Goal: Task Accomplishment & Management: Use online tool/utility

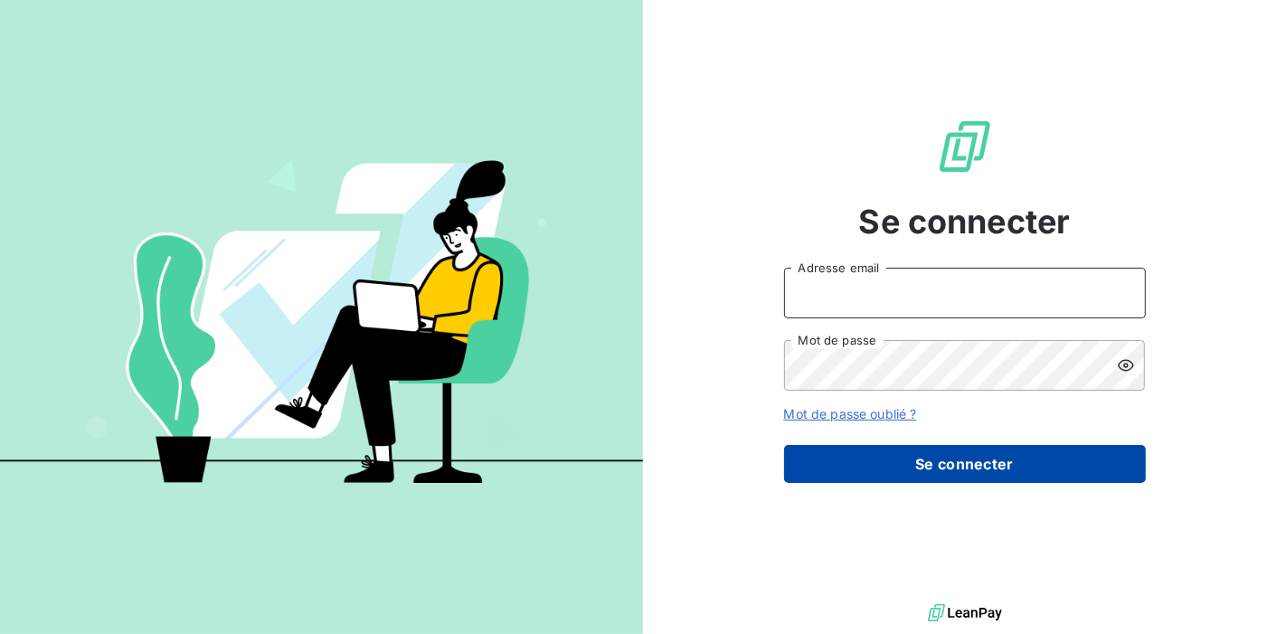
type input "[EMAIL_ADDRESS][DOMAIN_NAME]"
click at [891, 458] on button "Se connecter" at bounding box center [965, 464] width 362 height 38
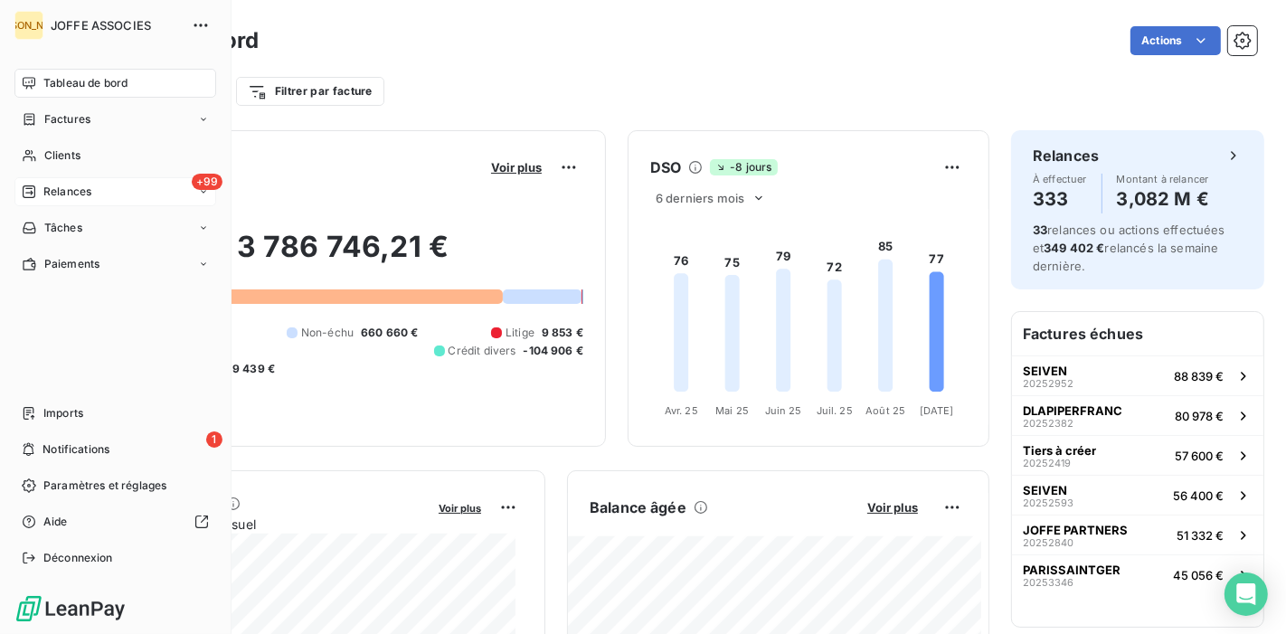
click at [68, 182] on div "+99 Relances" at bounding box center [115, 191] width 202 height 29
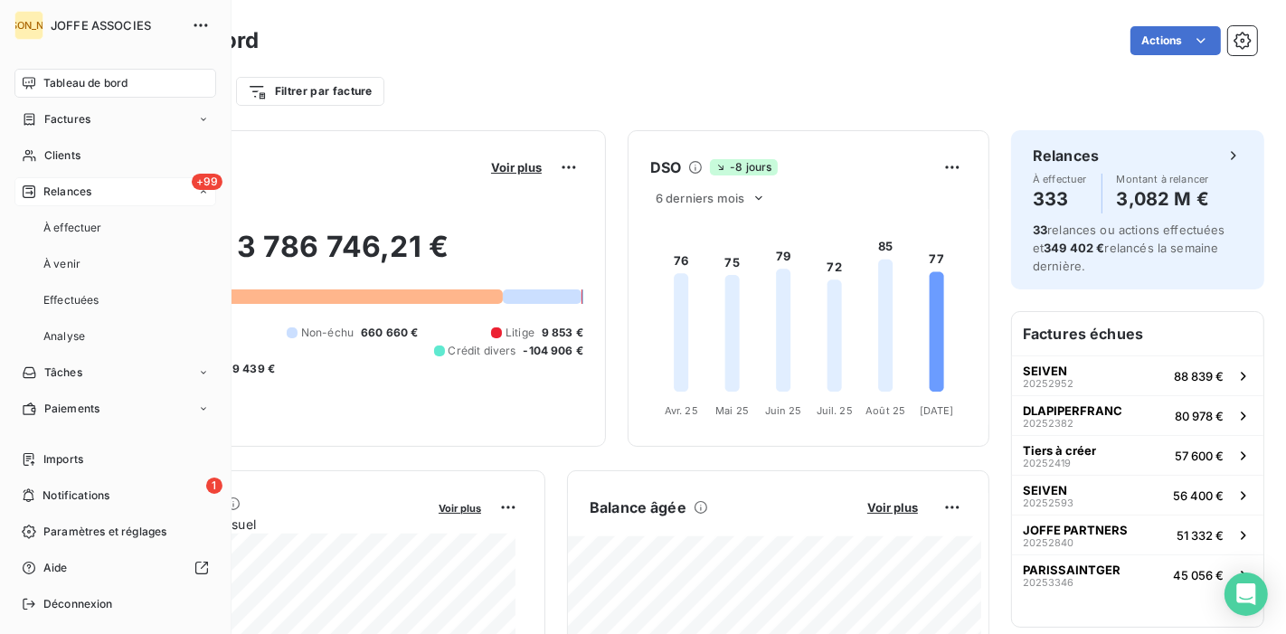
click at [71, 197] on span "Relances" at bounding box center [67, 192] width 48 height 16
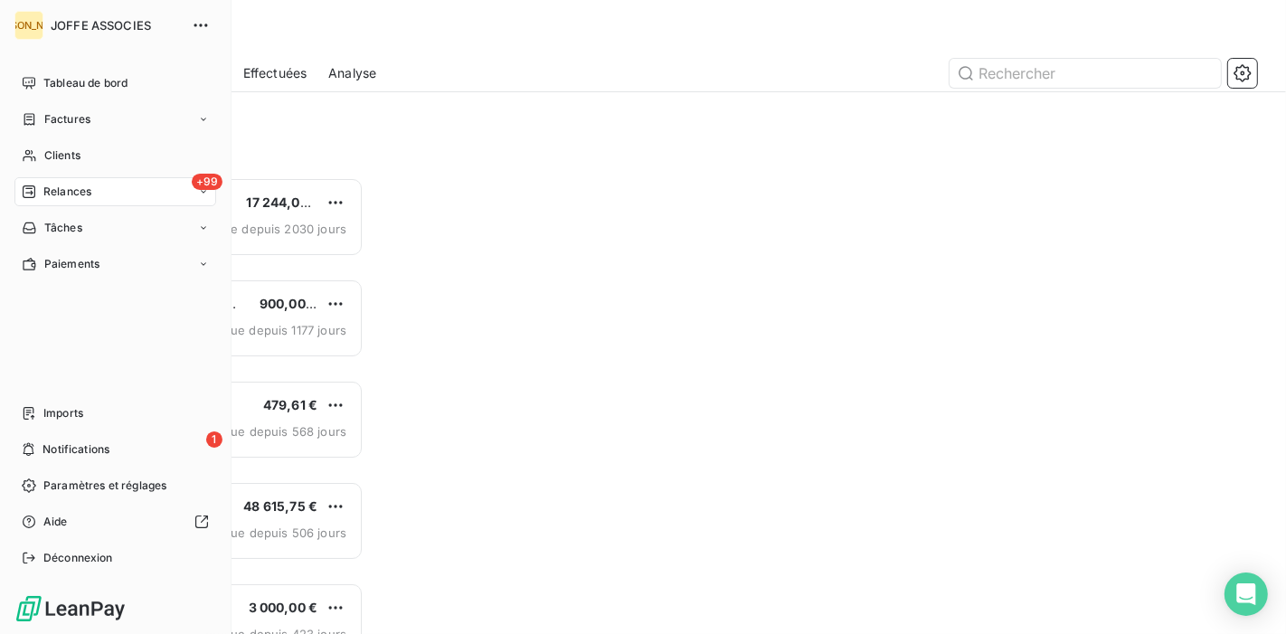
scroll to position [441, 260]
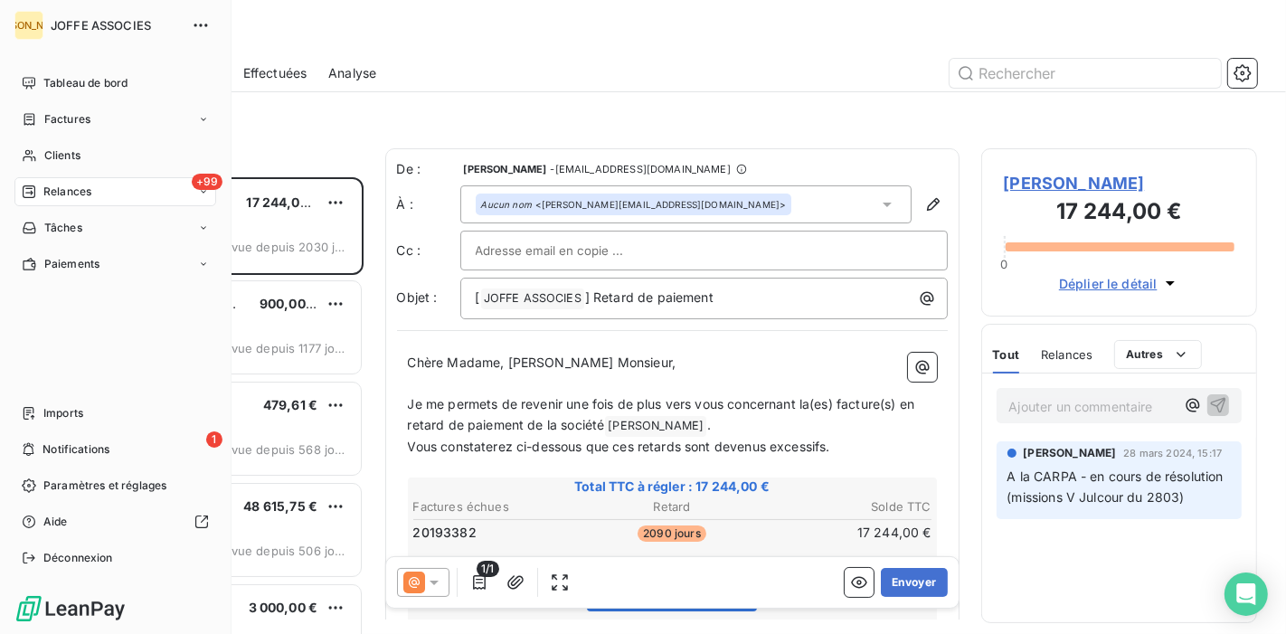
click at [80, 189] on span "Relances" at bounding box center [67, 192] width 48 height 16
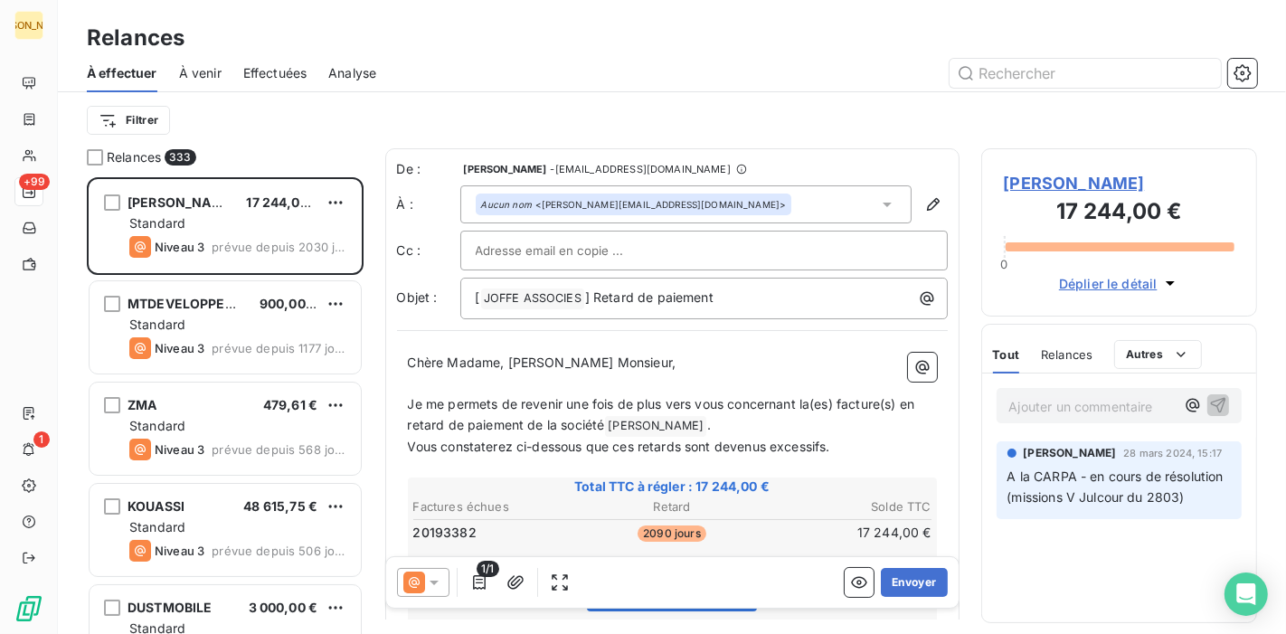
click at [205, 81] on div "À venir" at bounding box center [200, 73] width 42 height 38
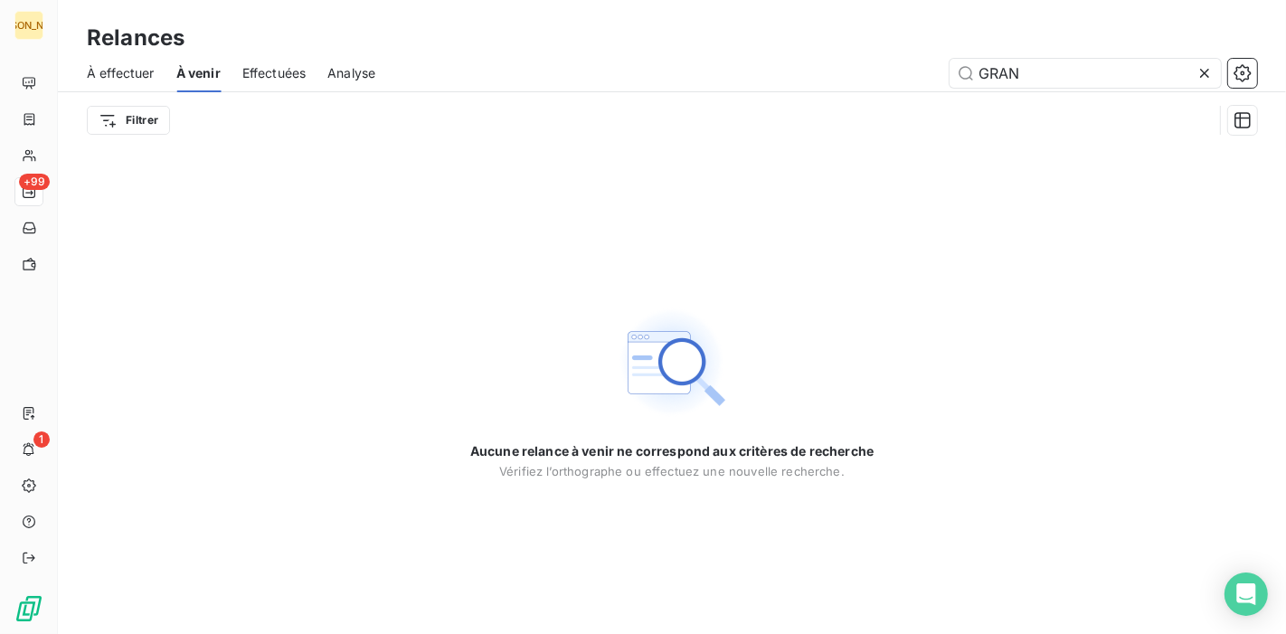
click at [134, 79] on span "À effectuer" at bounding box center [121, 73] width 68 height 18
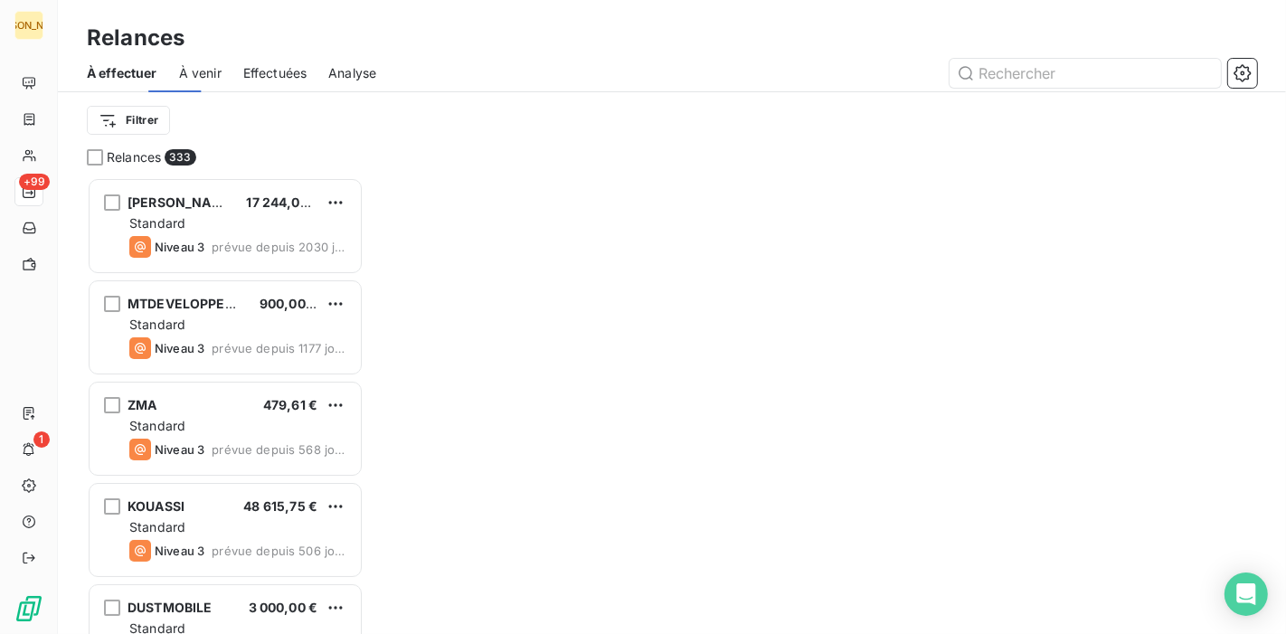
scroll to position [441, 260]
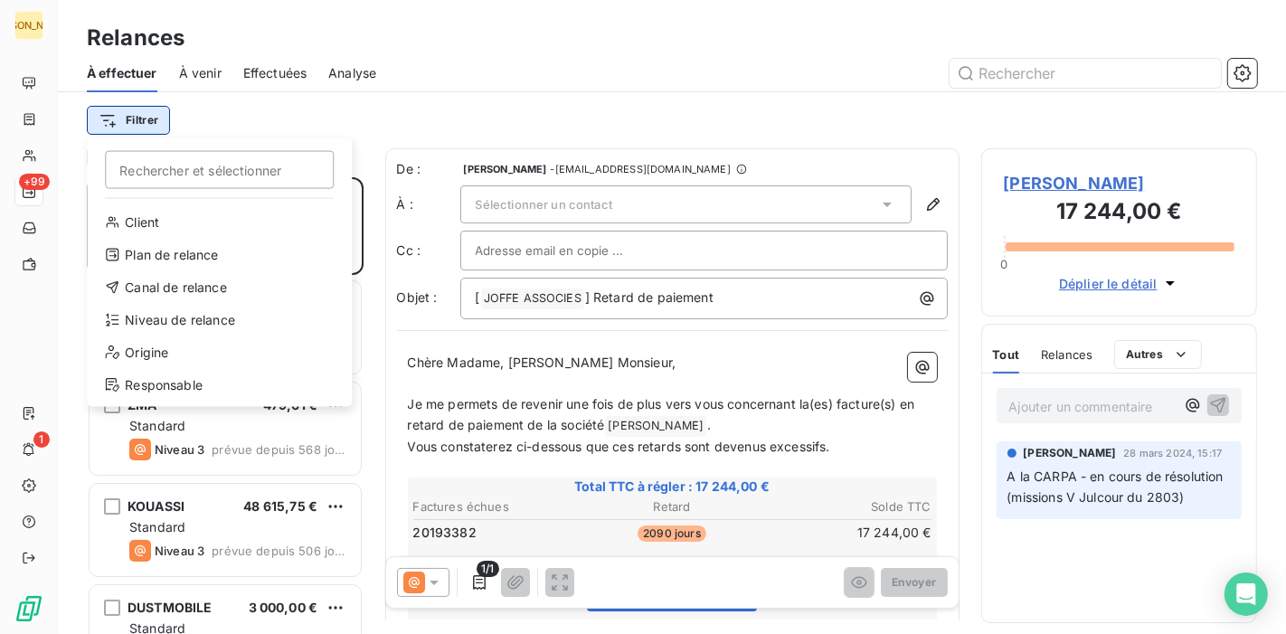
click at [139, 112] on html "JA +99 1 Relances À effectuer À venir Effectuées Analyse Filtrer Rechercher et …" at bounding box center [643, 317] width 1286 height 634
drag, startPoint x: 167, startPoint y: 344, endPoint x: 239, endPoint y: 264, distance: 107.6
click at [168, 343] on div "Origine" at bounding box center [219, 352] width 250 height 29
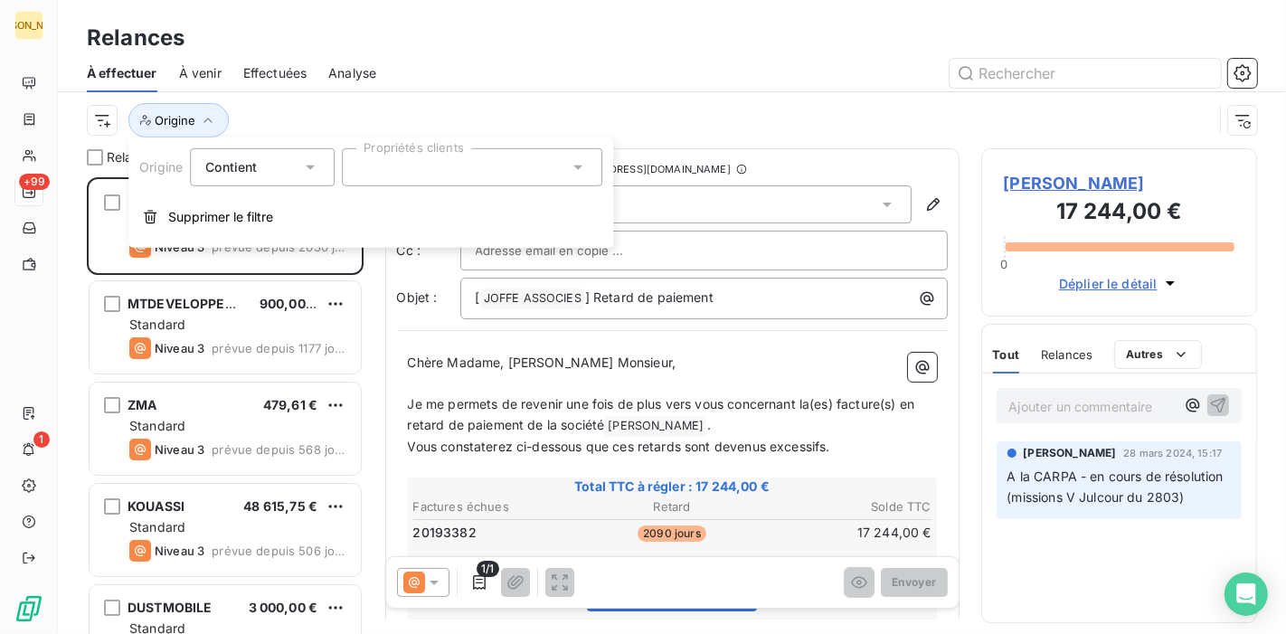
drag, startPoint x: 387, startPoint y: 170, endPoint x: 388, endPoint y: 184, distance: 14.5
click at [387, 170] on div at bounding box center [472, 167] width 260 height 38
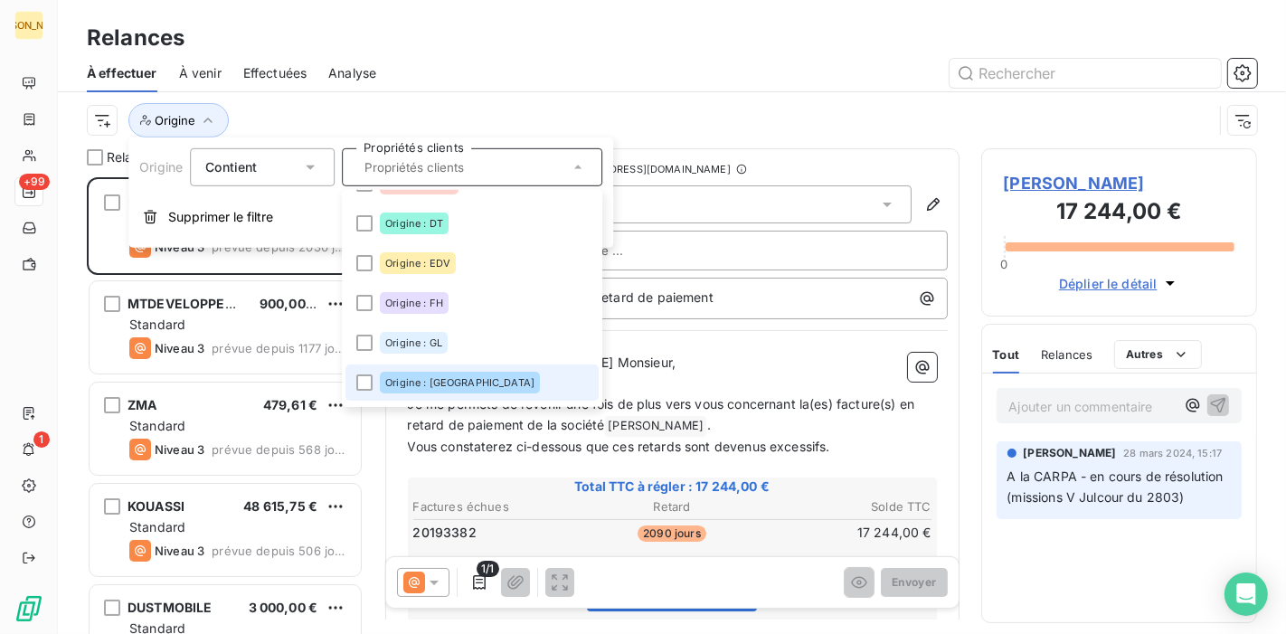
scroll to position [201, 0]
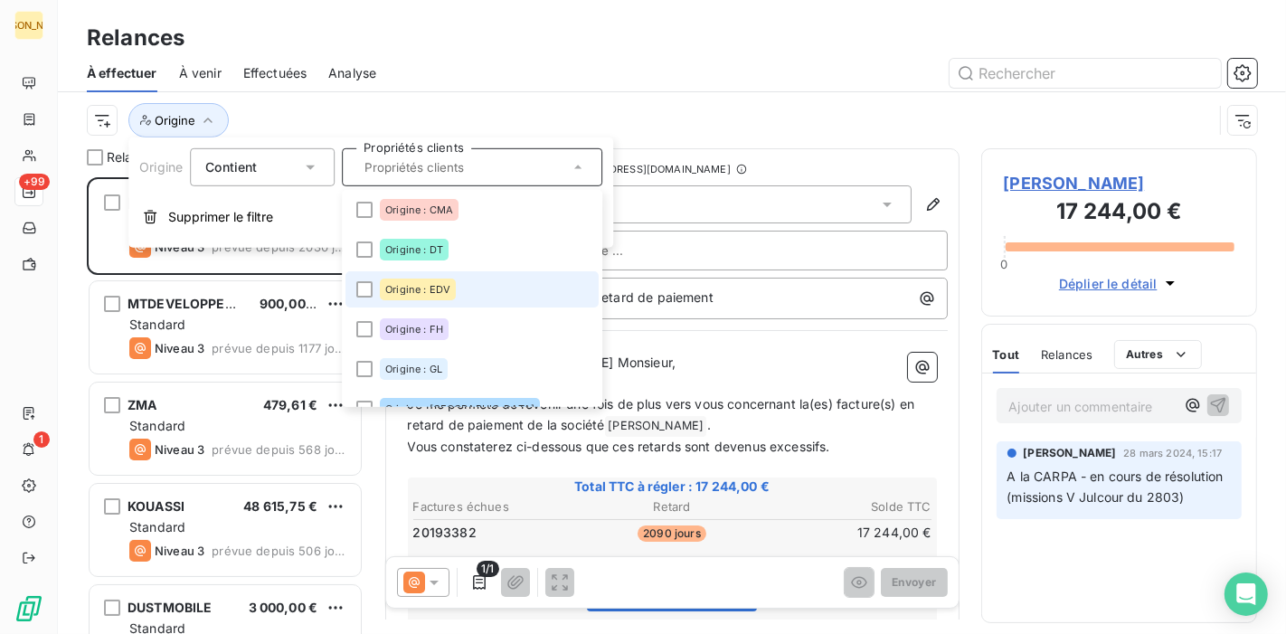
click at [436, 277] on li "Origine : EDV" at bounding box center [471, 289] width 253 height 36
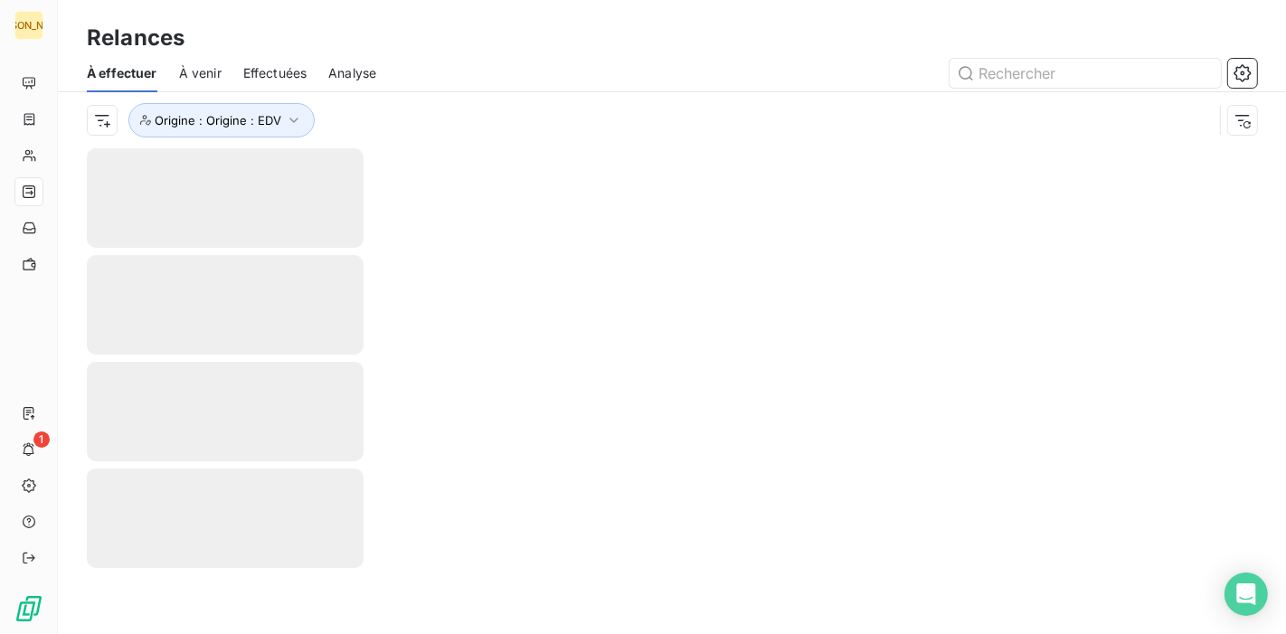
click at [514, 81] on div at bounding box center [827, 73] width 859 height 29
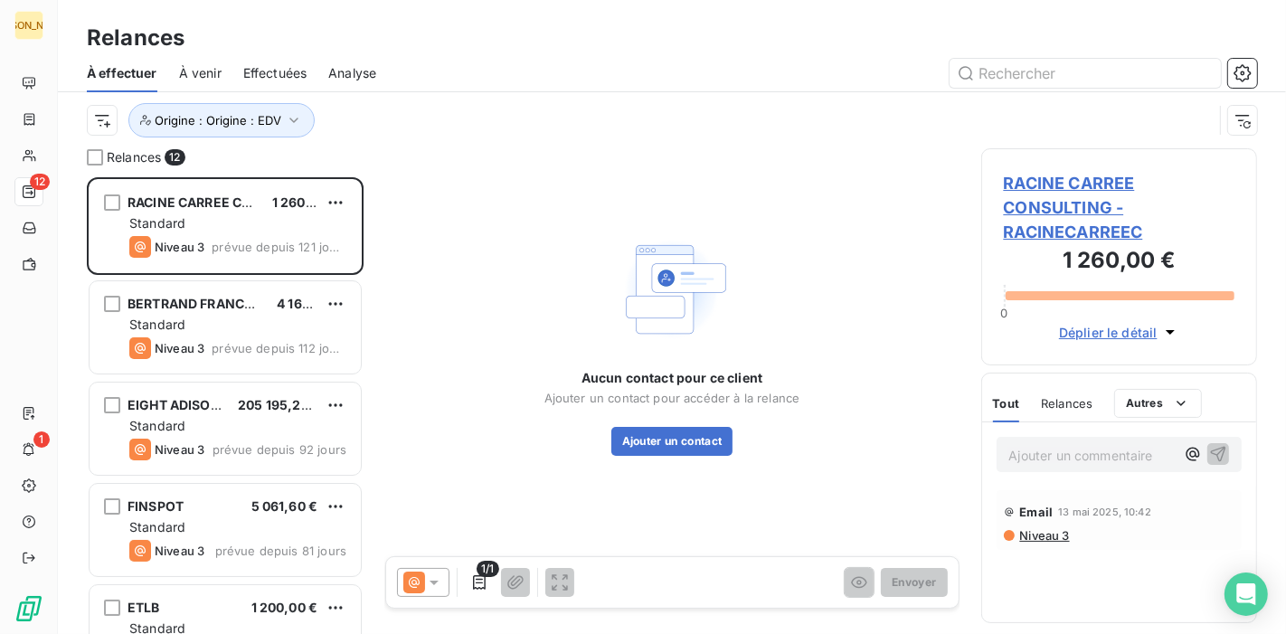
scroll to position [441, 260]
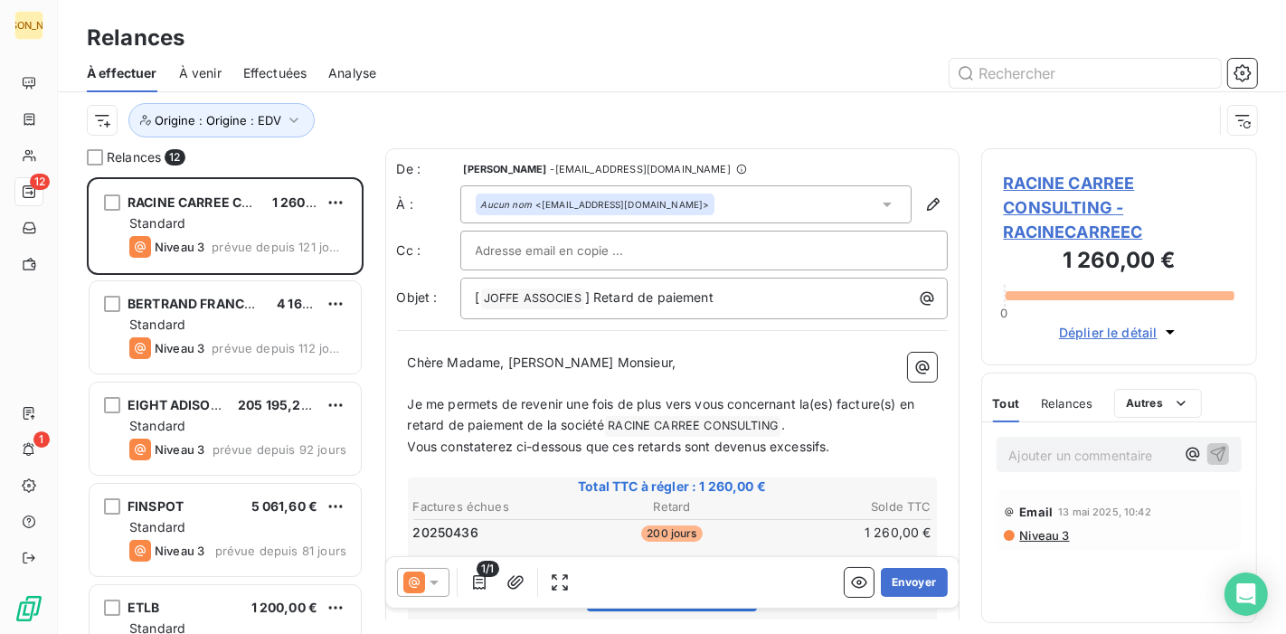
drag, startPoint x: 1181, startPoint y: 32, endPoint x: 480, endPoint y: 127, distance: 707.1
click at [1168, 33] on div "Relances" at bounding box center [672, 38] width 1228 height 33
click at [536, 414] on p "Je me permets de revenir une fois de plus vers vous concernant la(es) facture(s…" at bounding box center [672, 415] width 529 height 42
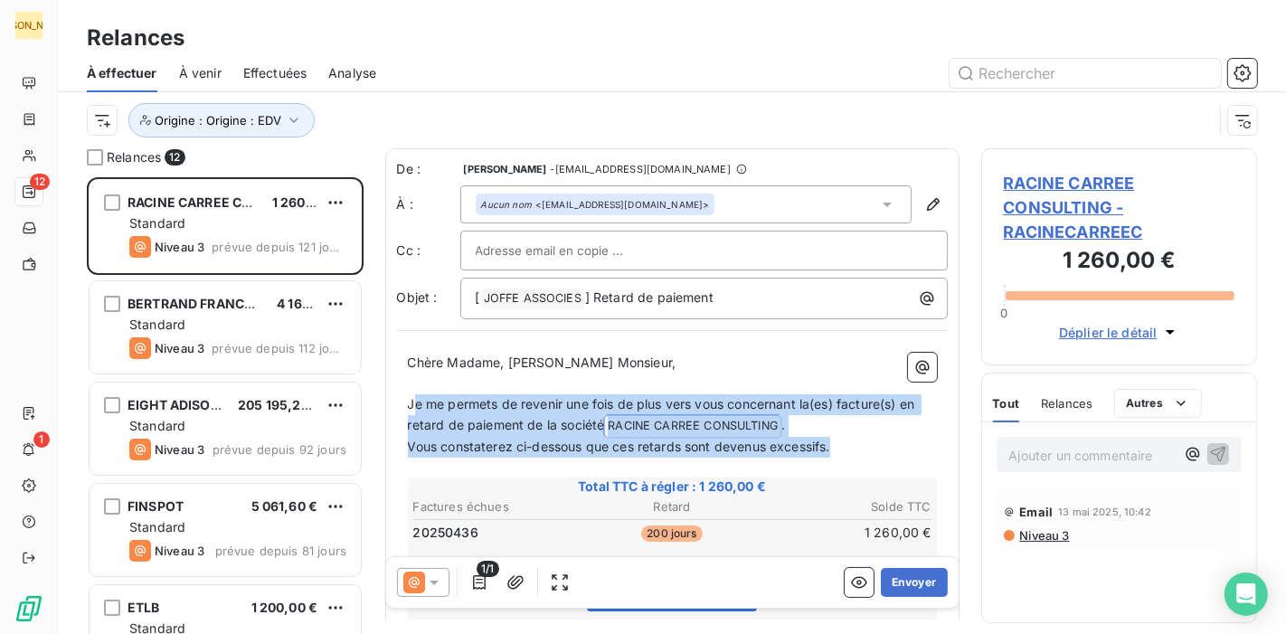
drag, startPoint x: 414, startPoint y: 400, endPoint x: 838, endPoint y: 439, distance: 425.8
click at [838, 439] on div "Chère Madame, [PERSON_NAME] Monsieur, ﻿ Je me permets de revenir une fois de pl…" at bounding box center [672, 636] width 529 height 567
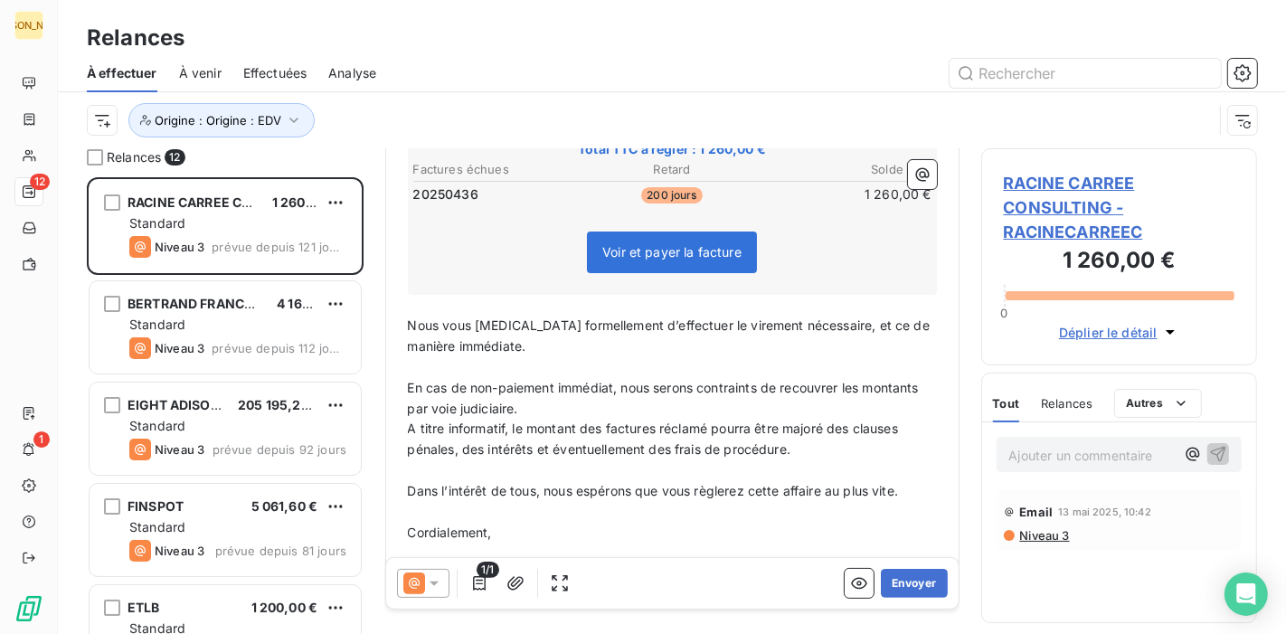
scroll to position [302, 0]
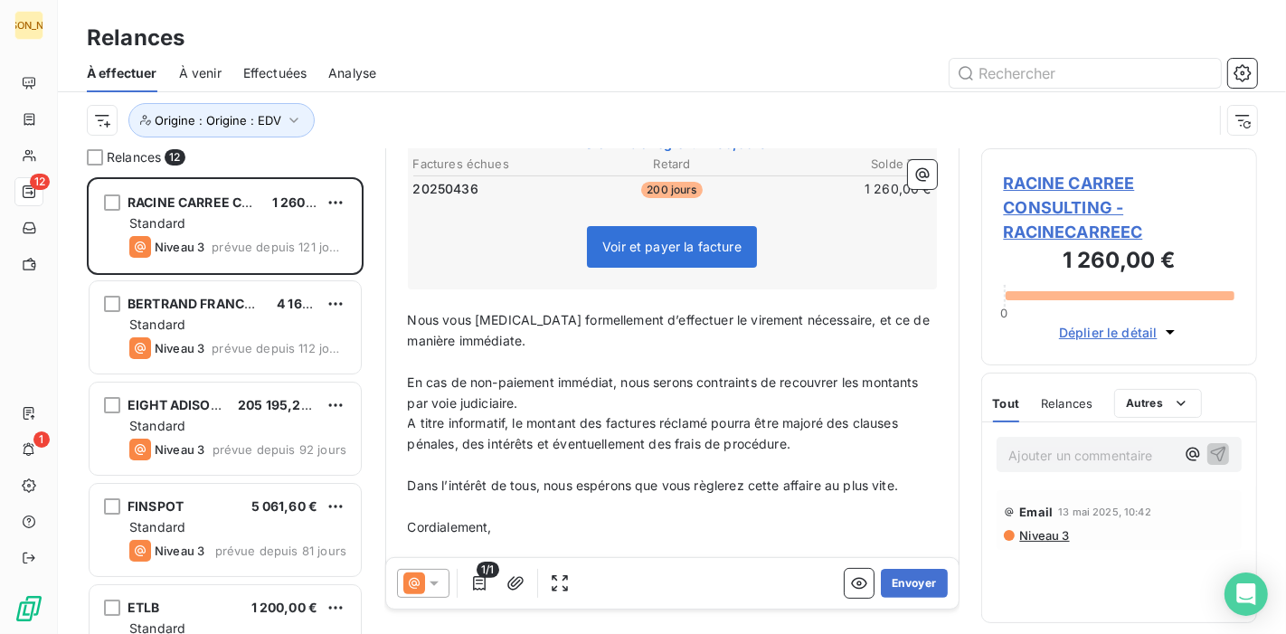
drag, startPoint x: 477, startPoint y: 401, endPoint x: 440, endPoint y: 365, distance: 51.8
click at [468, 391] on span "En cas de non-paiement immédiat, nous serons contraints de recouvrer les montan…" at bounding box center [665, 392] width 514 height 36
drag, startPoint x: 405, startPoint y: 318, endPoint x: 488, endPoint y: 384, distance: 106.2
click at [490, 383] on div "Chère Madame, [PERSON_NAME] Monsieur, ﻿ Nous revenons vers vous au sujet de not…" at bounding box center [672, 314] width 551 height 547
click at [464, 374] on span "En cas de non-paiement immédiat, nous serons contraints de recouvrer les montan…" at bounding box center [665, 392] width 514 height 36
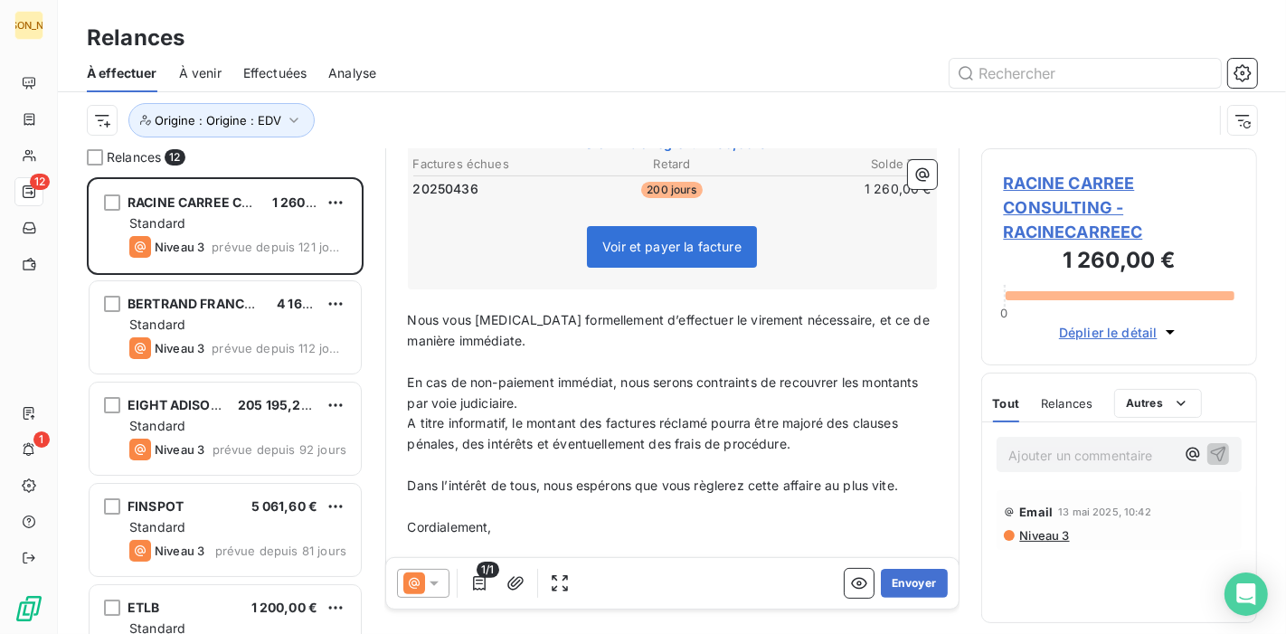
click at [485, 336] on p "Nous vous [MEDICAL_DATA] formellement d’effectuer le virement nécessaire, et ce…" at bounding box center [672, 331] width 529 height 42
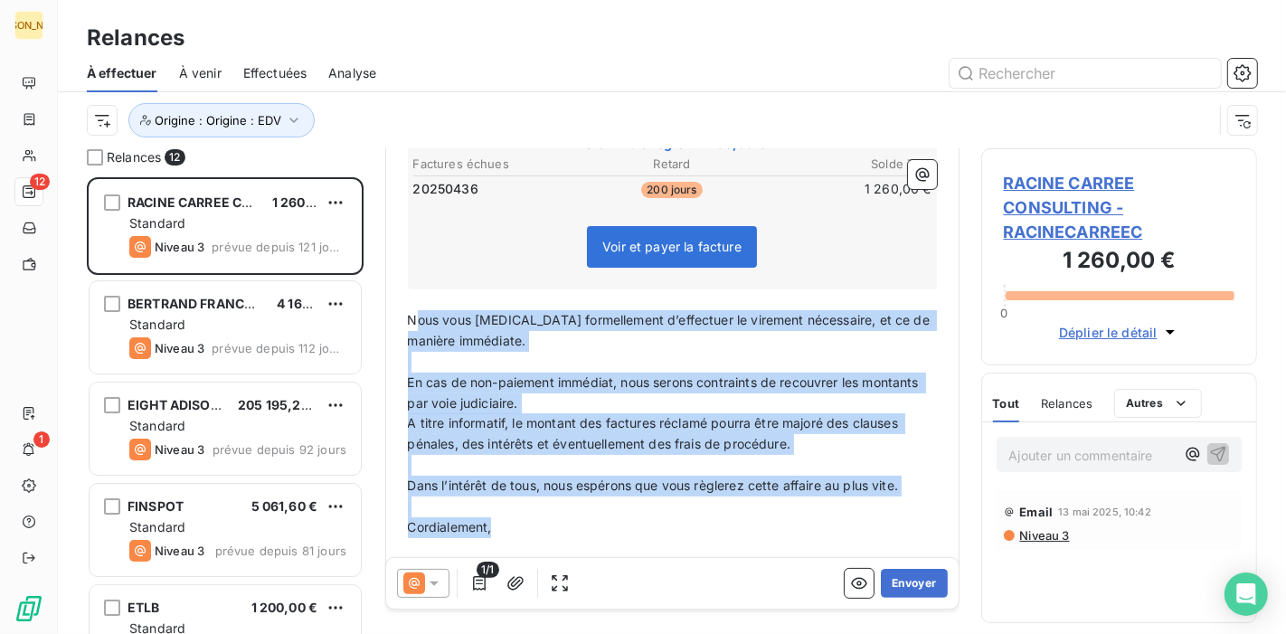
drag, startPoint x: 417, startPoint y: 311, endPoint x: 645, endPoint y: 532, distance: 317.1
click at [645, 532] on div "Chère Madame, [PERSON_NAME] Monsieur, ﻿ Nous revenons vers vous au sujet de not…" at bounding box center [672, 314] width 529 height 525
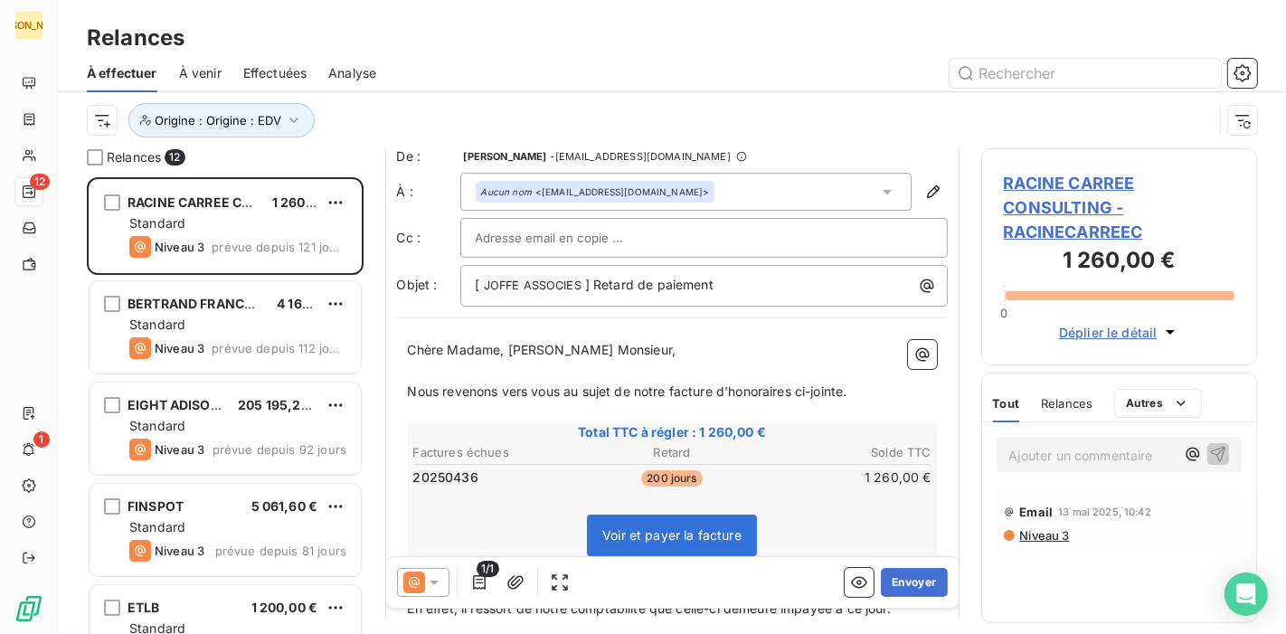
scroll to position [0, 0]
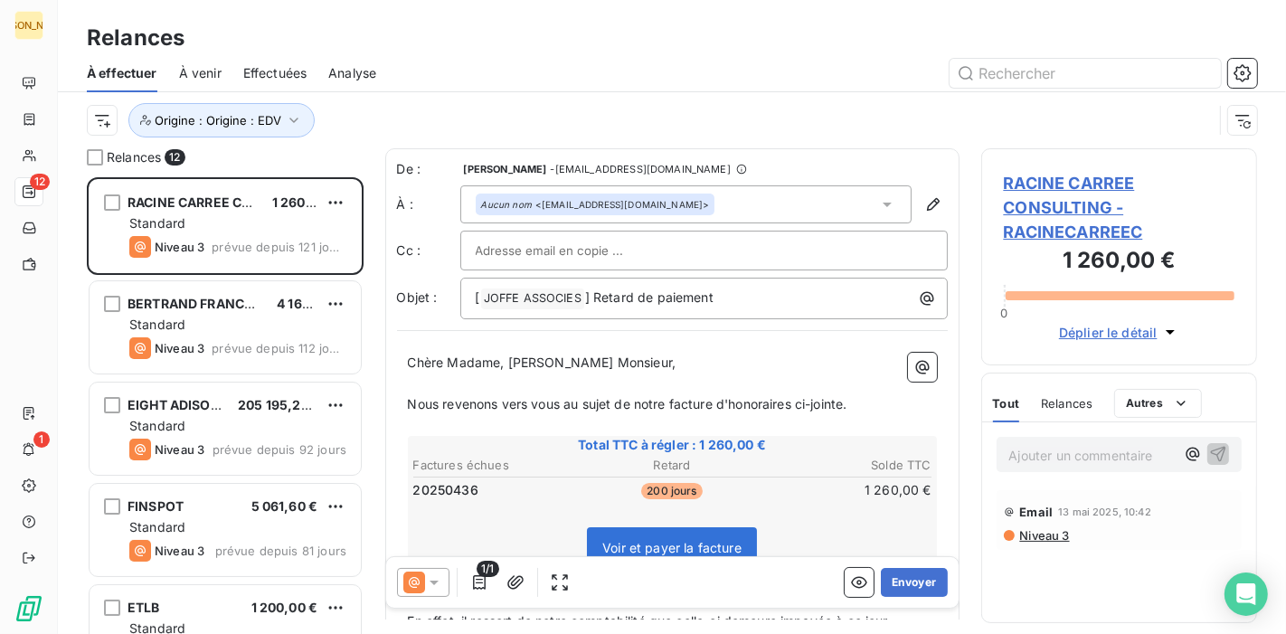
click at [485, 249] on input "text" at bounding box center [573, 250] width 194 height 27
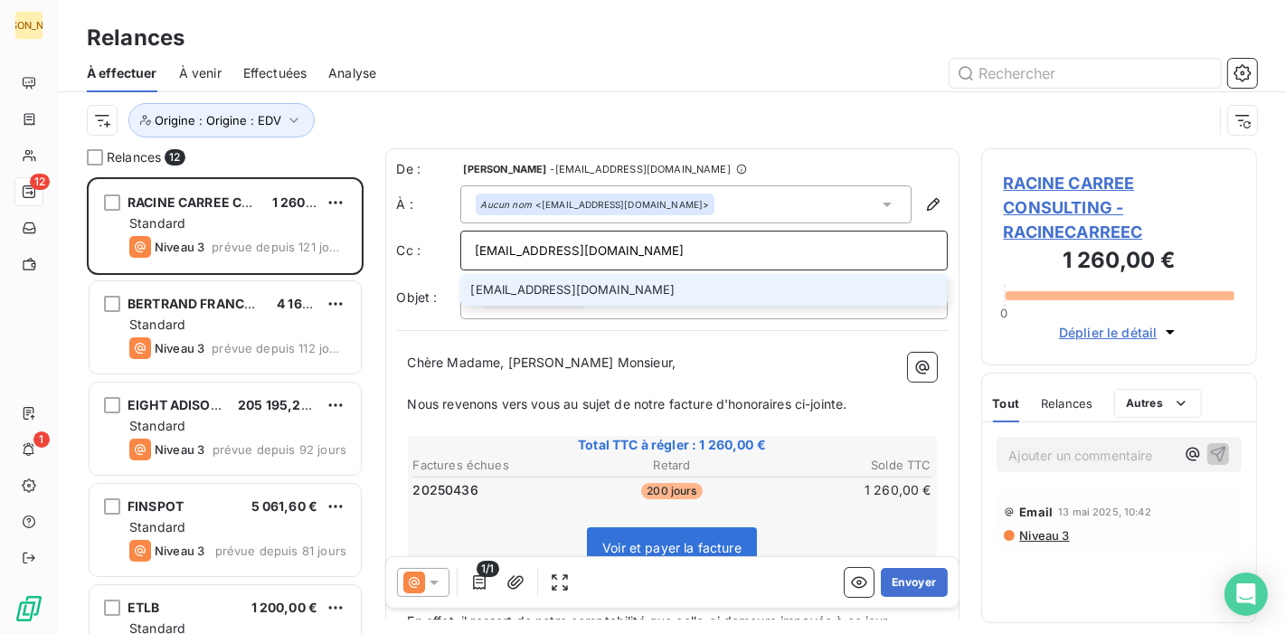
type input "[EMAIL_ADDRESS][DOMAIN_NAME]"
click at [594, 289] on li "[EMAIL_ADDRESS][DOMAIN_NAME]" at bounding box center [703, 290] width 487 height 32
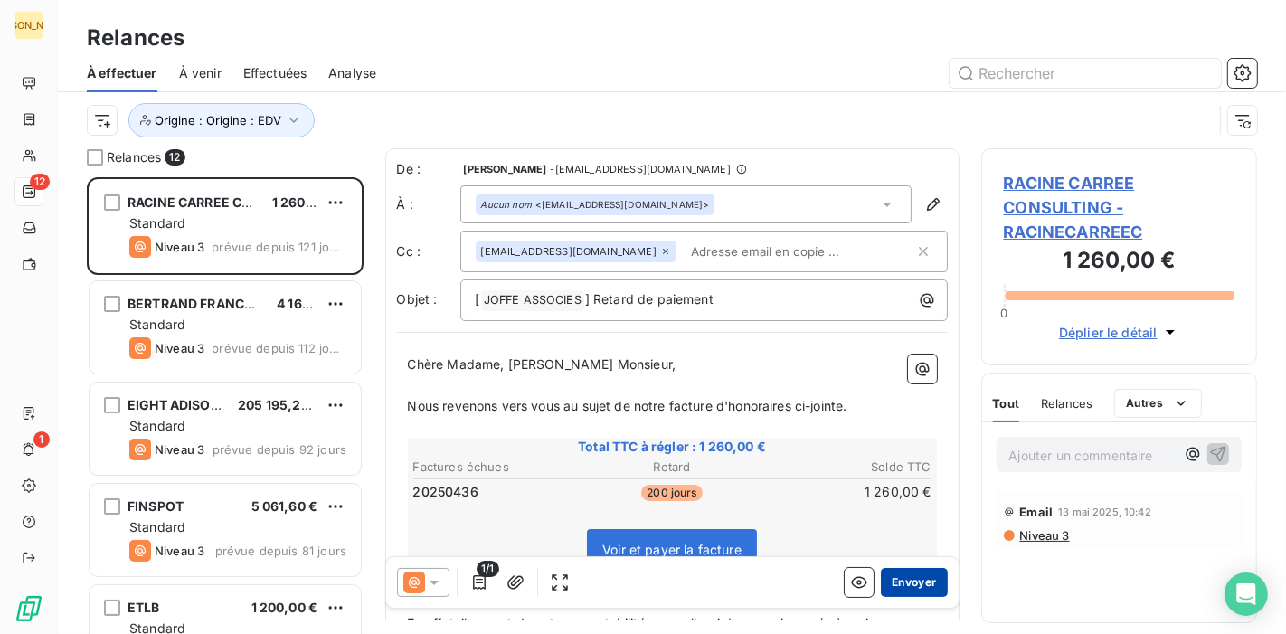
click at [913, 578] on button "Envoyer" at bounding box center [914, 582] width 66 height 29
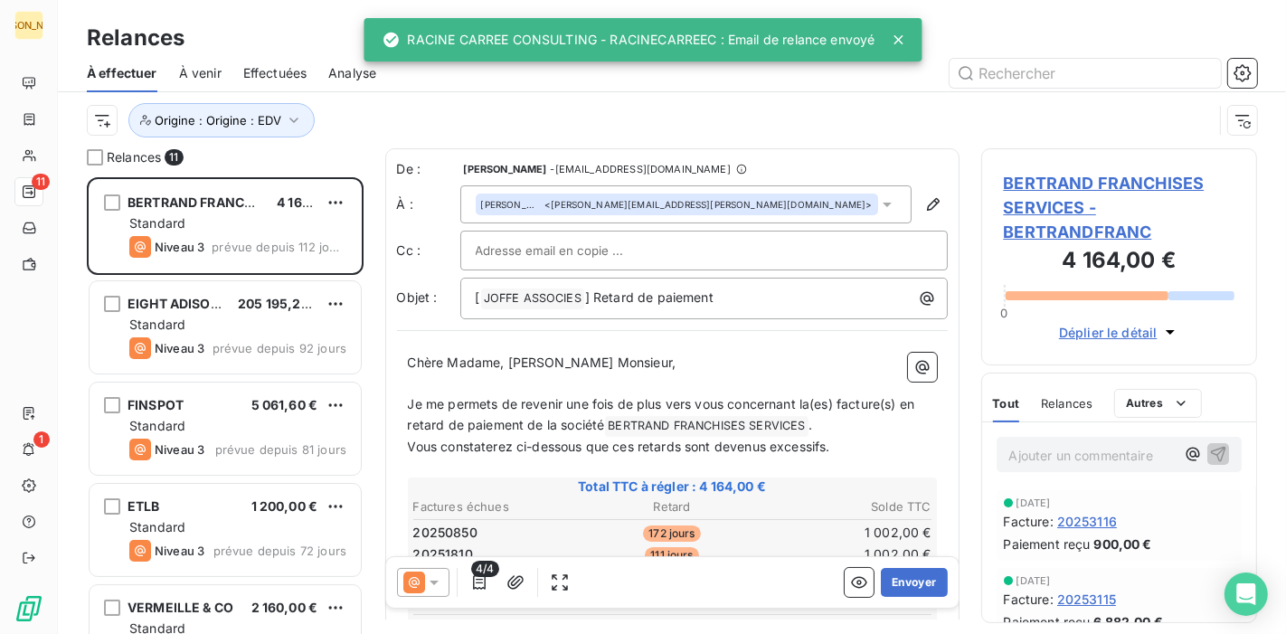
click at [88, 536] on div "ETLB 1 200,00 € Standard Niveau 3 prévue depuis 72 jours" at bounding box center [225, 531] width 277 height 101
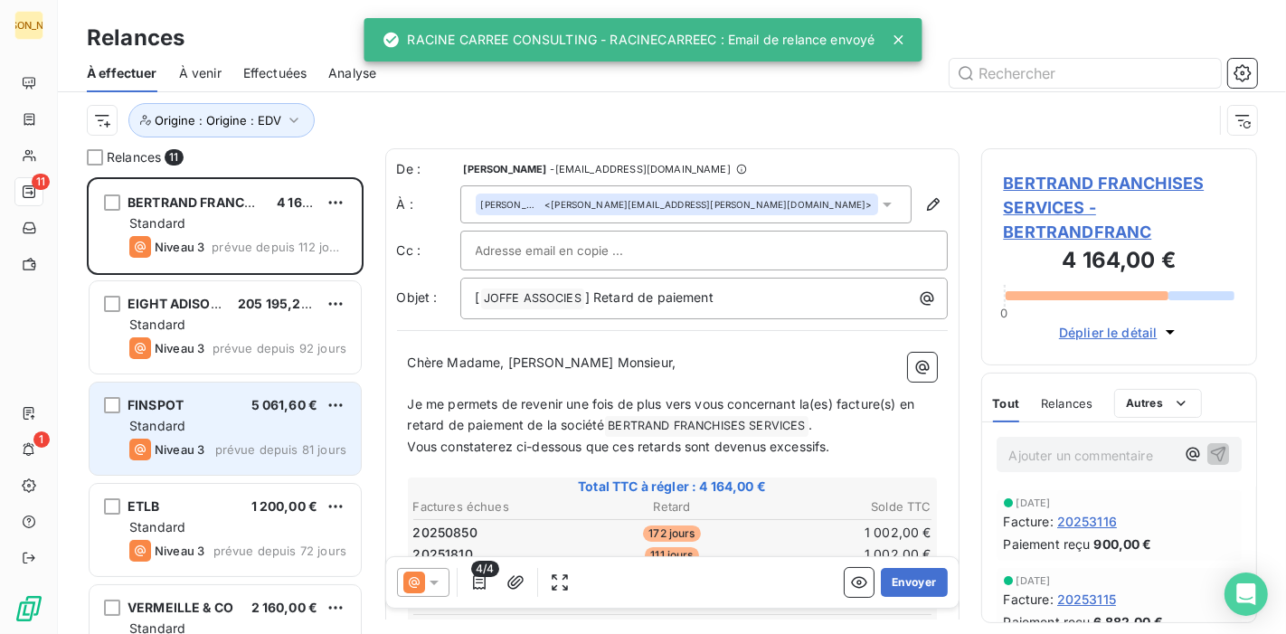
click at [183, 432] on span "Standard" at bounding box center [157, 425] width 56 height 15
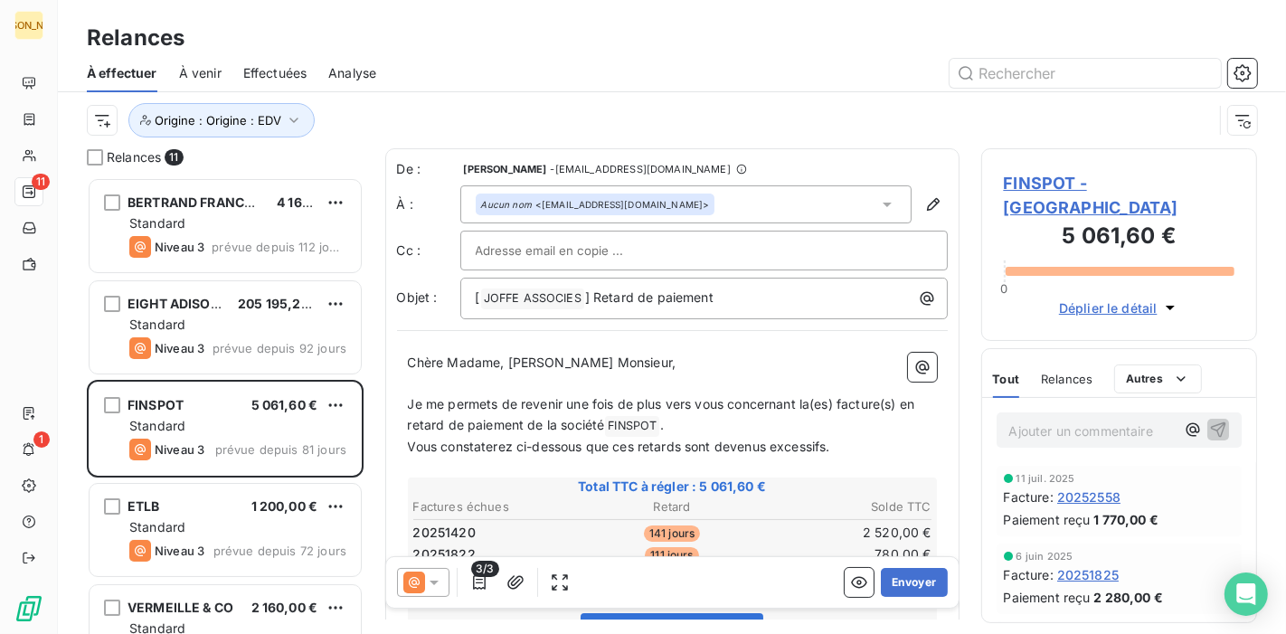
click at [619, 248] on input "text" at bounding box center [573, 250] width 194 height 27
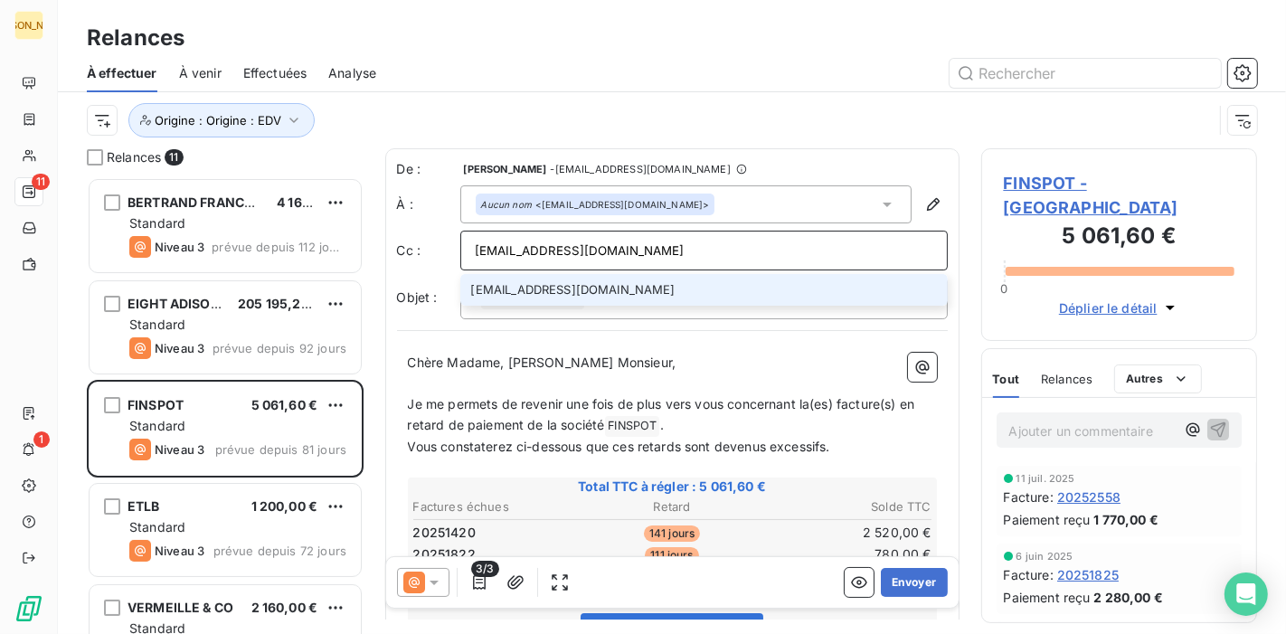
type input "[EMAIL_ADDRESS][DOMAIN_NAME]"
click at [655, 291] on li "[EMAIL_ADDRESS][DOMAIN_NAME]" at bounding box center [703, 290] width 487 height 32
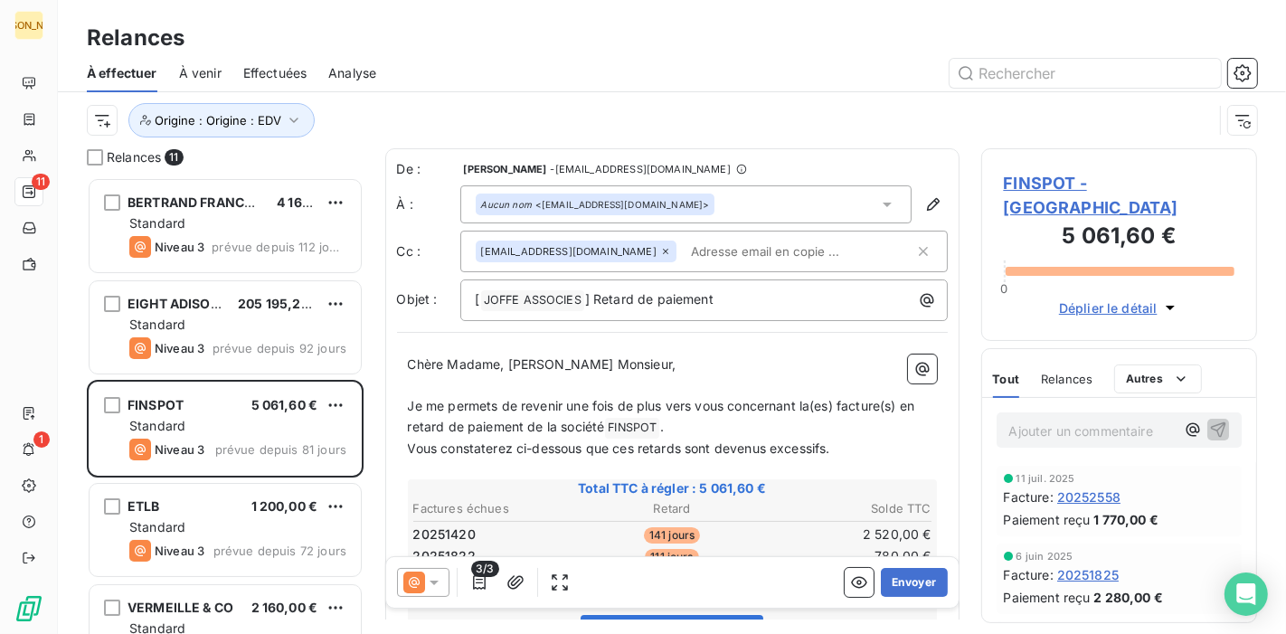
drag, startPoint x: 521, startPoint y: 407, endPoint x: 537, endPoint y: 383, distance: 28.6
click at [521, 401] on span "Je me permets de revenir une fois de plus vers vous concernant la(es) facture(s…" at bounding box center [663, 416] width 511 height 36
click at [735, 241] on input "text" at bounding box center [788, 251] width 209 height 27
paste input "[EMAIL_ADDRESS][DOMAIN_NAME]"
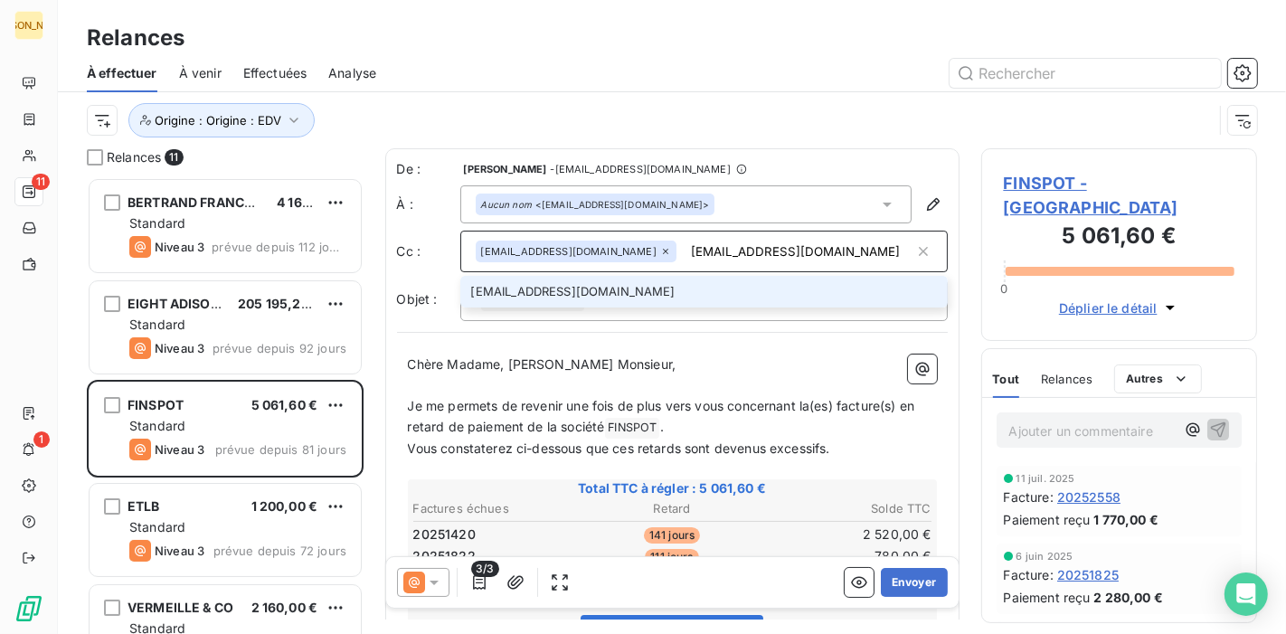
type input "[EMAIL_ADDRESS][DOMAIN_NAME]"
click at [726, 290] on li "[EMAIL_ADDRESS][DOMAIN_NAME]" at bounding box center [703, 292] width 487 height 32
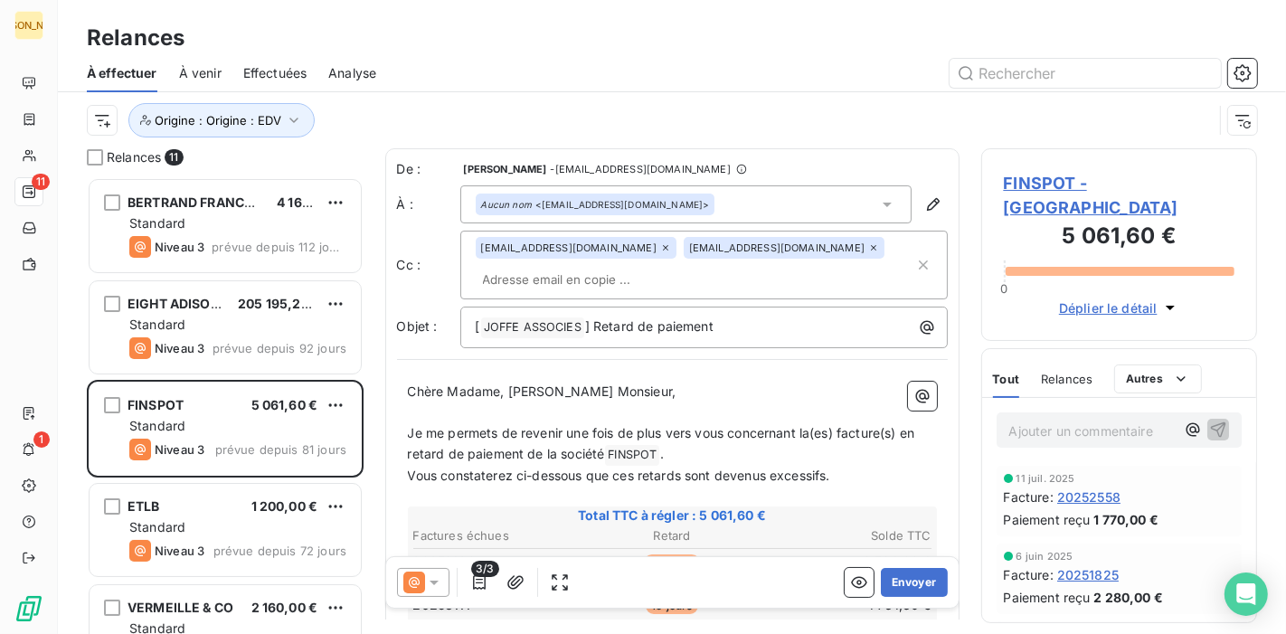
drag, startPoint x: 529, startPoint y: 414, endPoint x: 554, endPoint y: 429, distance: 29.6
click at [529, 414] on p "﻿" at bounding box center [672, 412] width 529 height 21
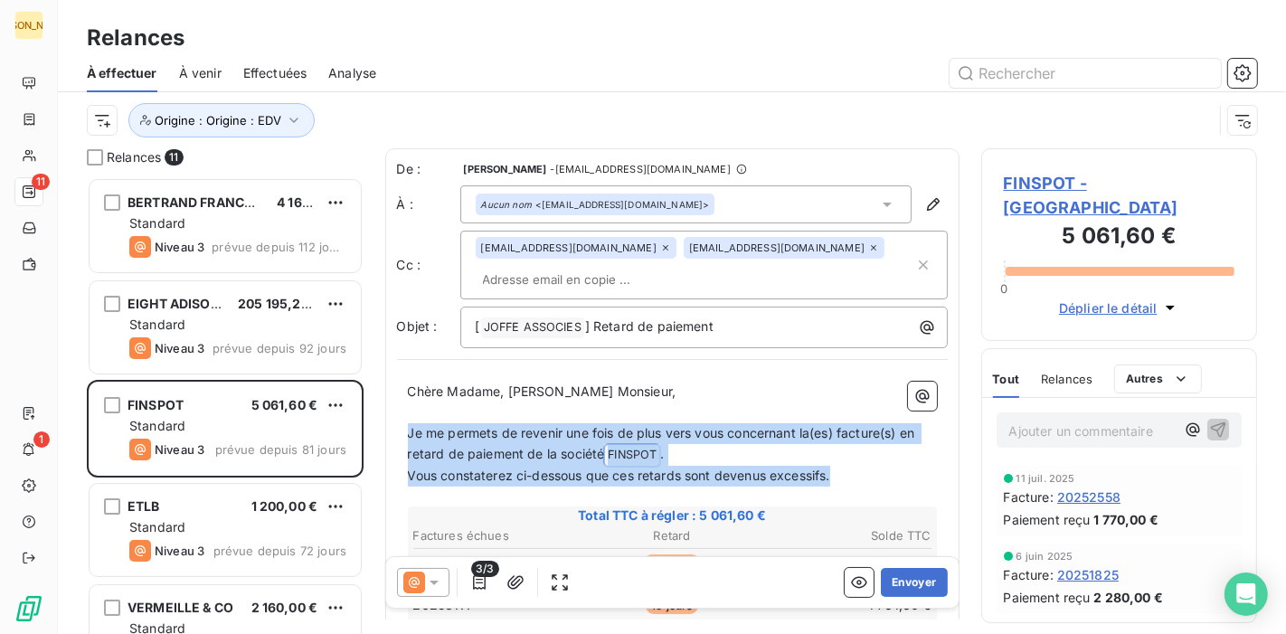
drag, startPoint x: 410, startPoint y: 426, endPoint x: 839, endPoint y: 469, distance: 430.7
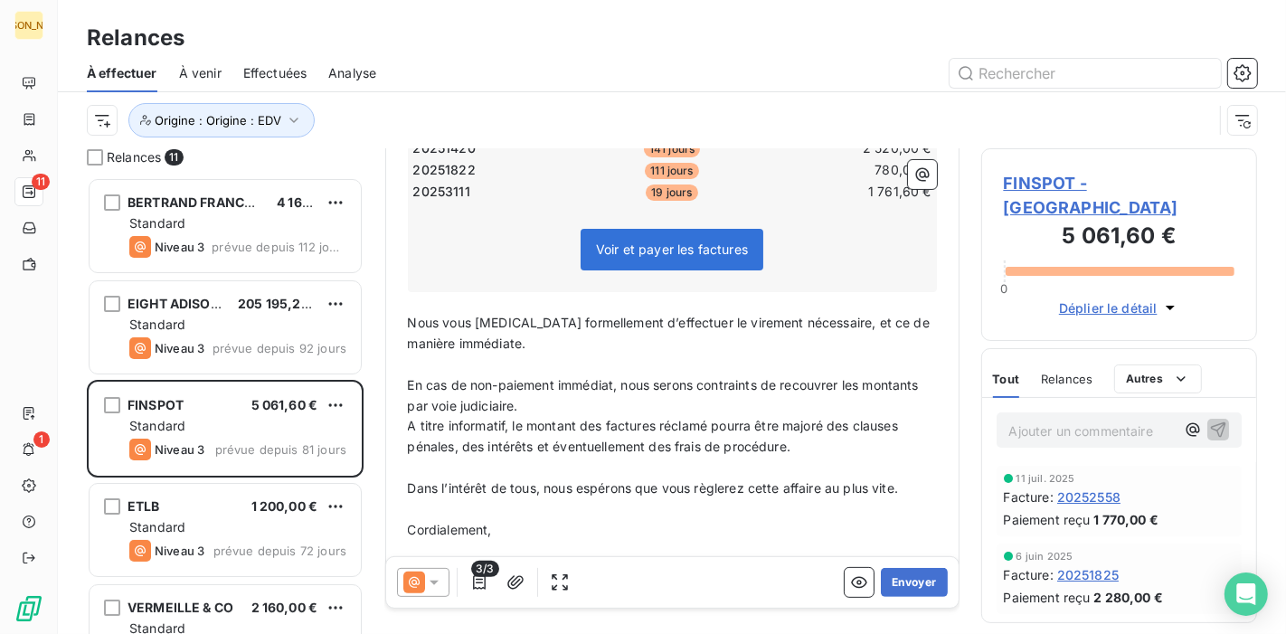
scroll to position [402, 0]
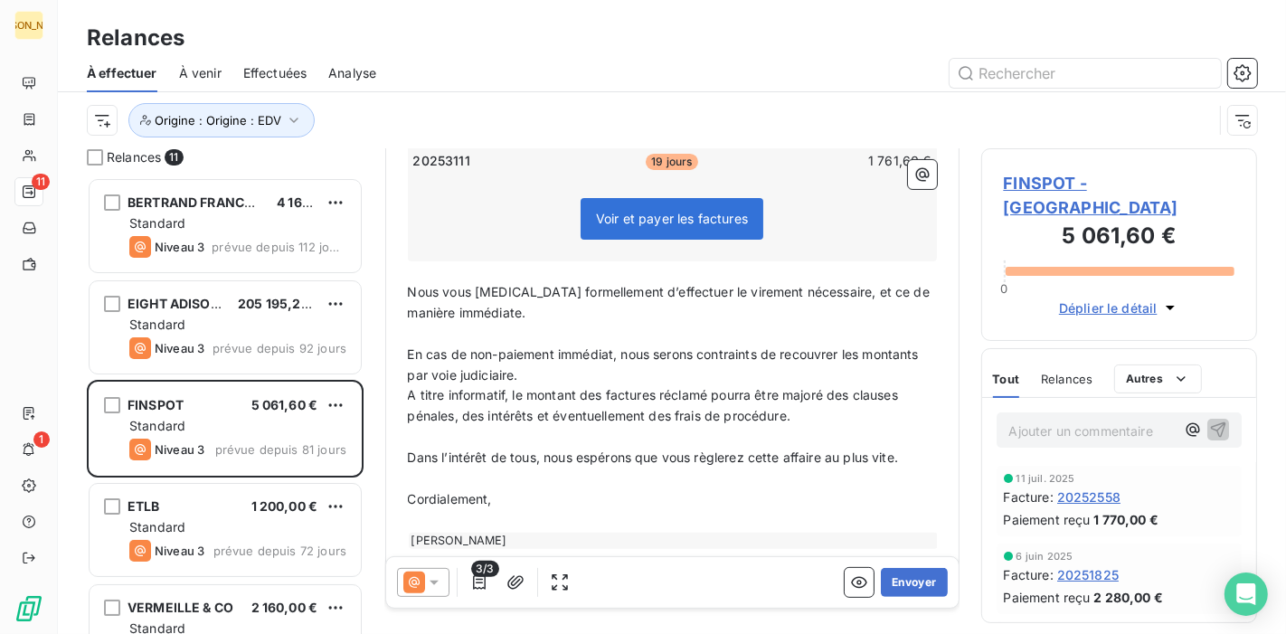
click at [505, 387] on span "A titre informatif, le montant des factures réclamé pourra être majoré des clau…" at bounding box center [655, 405] width 494 height 36
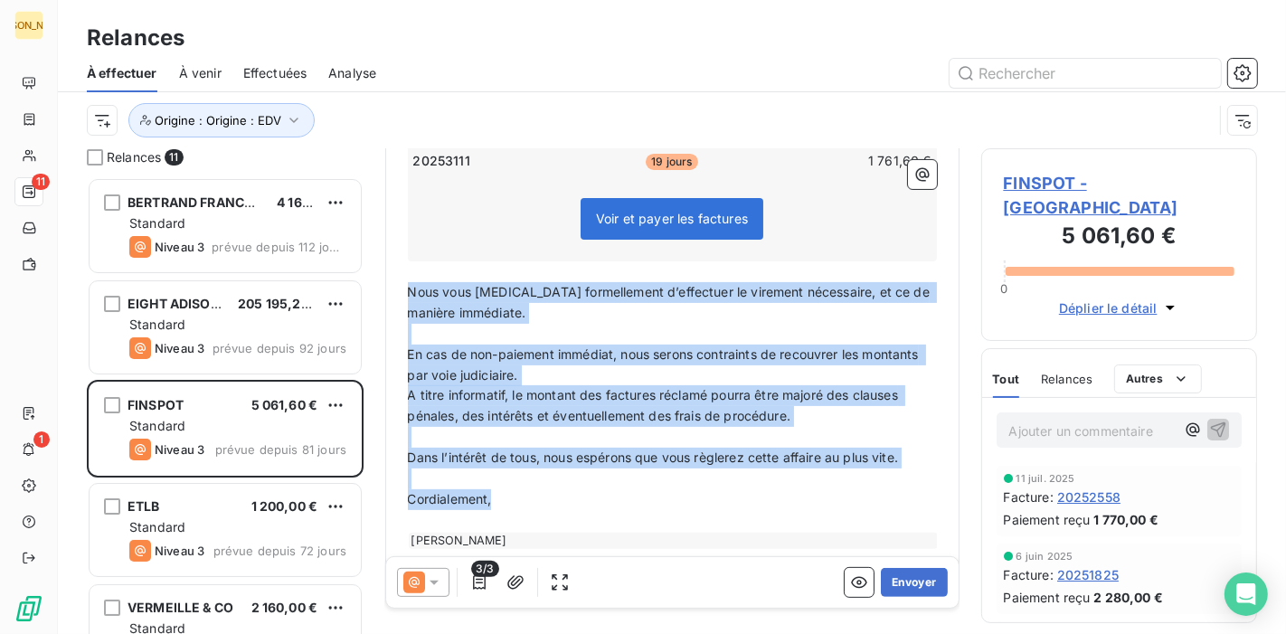
drag, startPoint x: 408, startPoint y: 290, endPoint x: 582, endPoint y: 491, distance: 266.0
click at [582, 491] on div "Chère Madame, [PERSON_NAME] Monsieur, ﻿ Nous reveosn vers vous au sujet de nos …" at bounding box center [672, 264] width 529 height 569
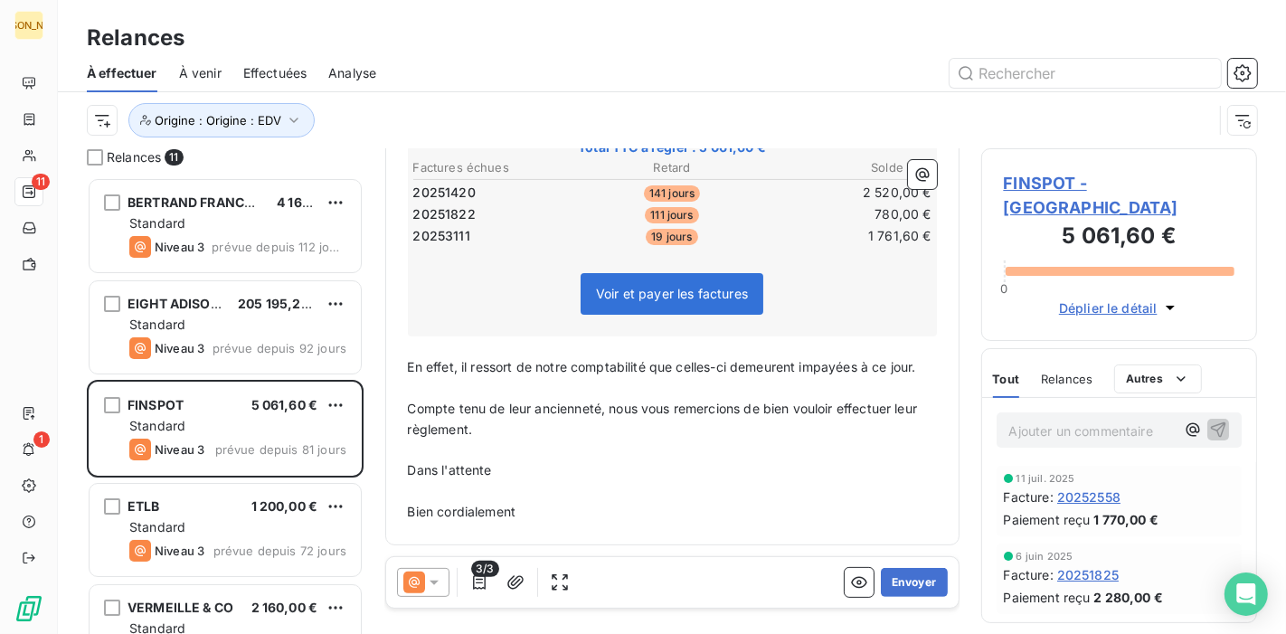
scroll to position [363, 0]
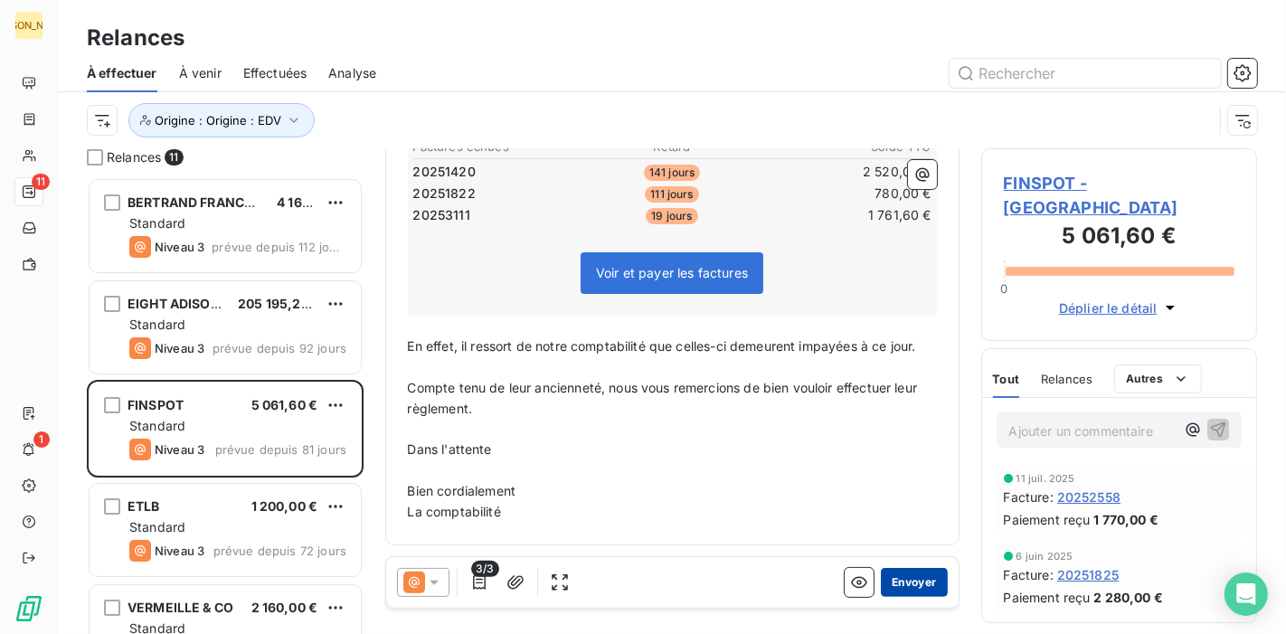
click at [906, 580] on button "Envoyer" at bounding box center [914, 582] width 66 height 29
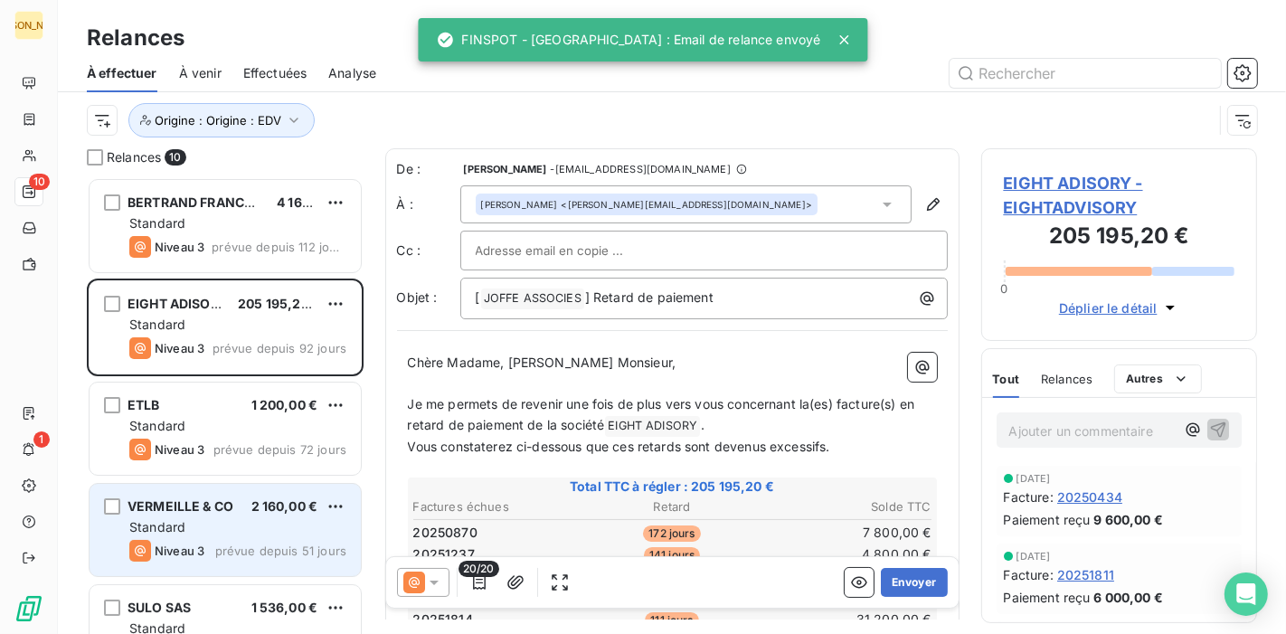
click at [202, 528] on div "Standard" at bounding box center [237, 527] width 217 height 18
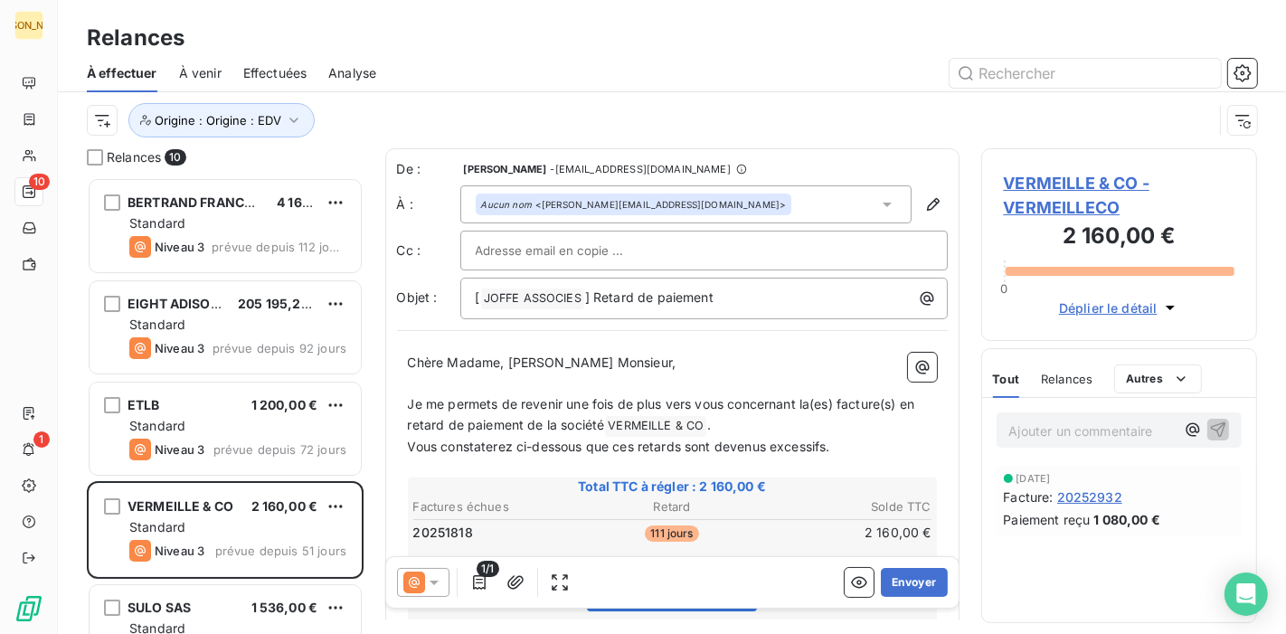
click at [530, 242] on input "text" at bounding box center [573, 250] width 194 height 27
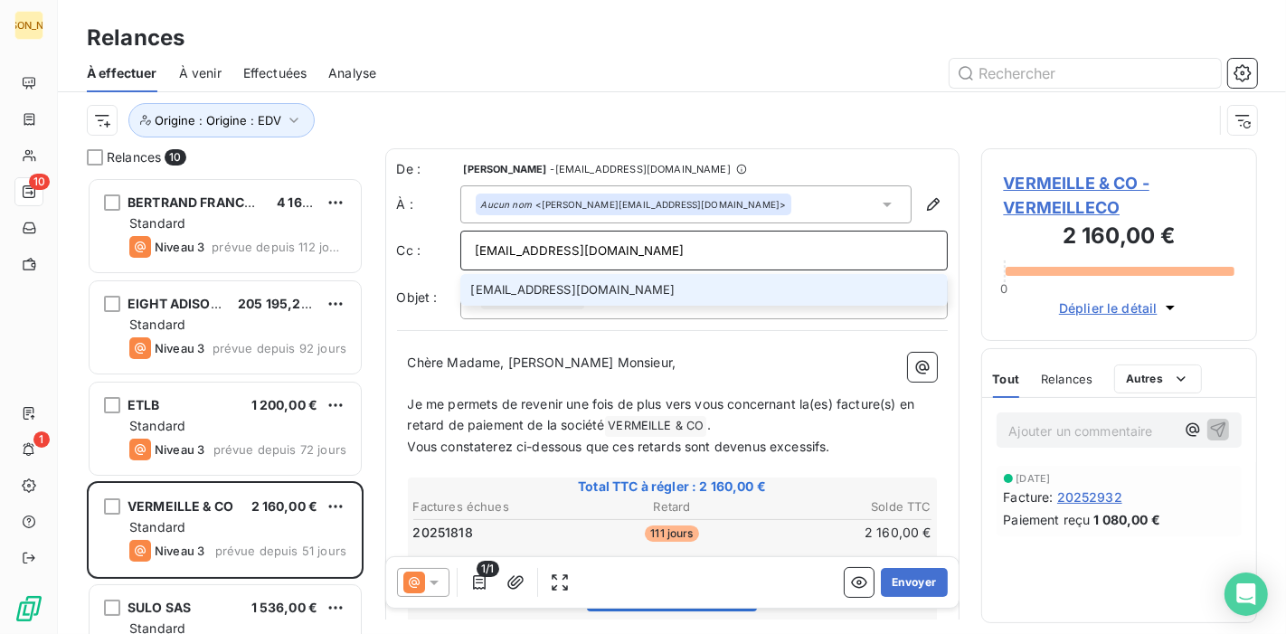
type input "[EMAIL_ADDRESS][DOMAIN_NAME]"
drag, startPoint x: 571, startPoint y: 285, endPoint x: 562, endPoint y: 325, distance: 41.7
click at [571, 285] on li "[EMAIL_ADDRESS][DOMAIN_NAME]" at bounding box center [703, 290] width 487 height 32
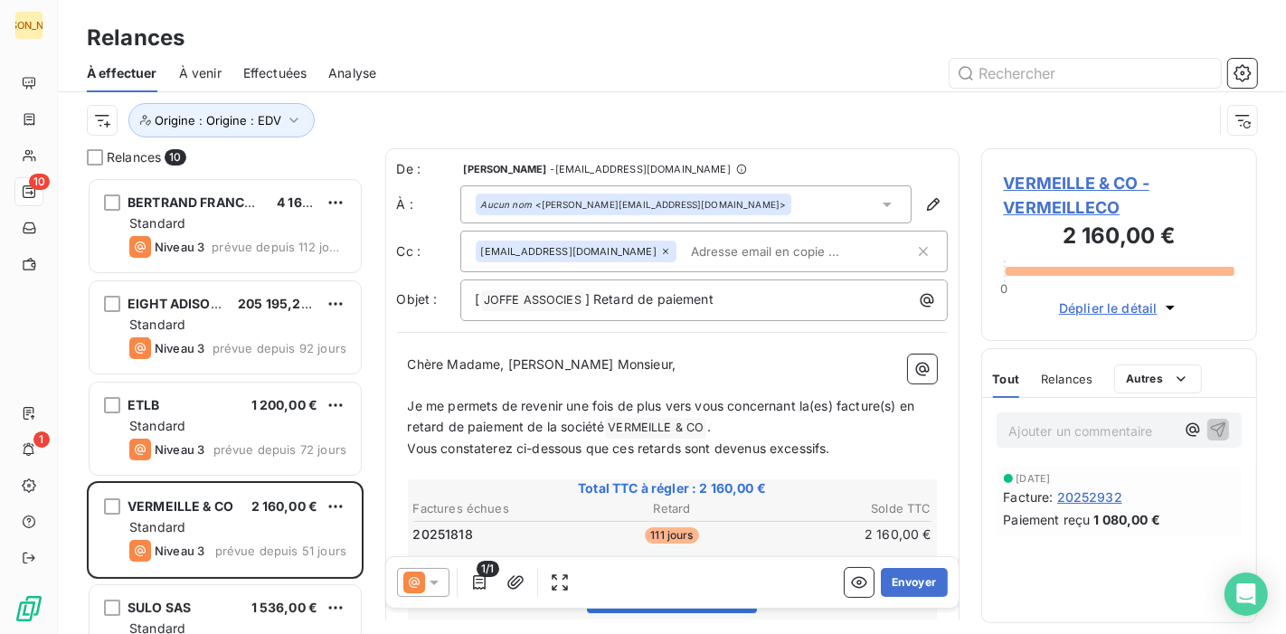
drag, startPoint x: 504, startPoint y: 374, endPoint x: 514, endPoint y: 384, distance: 14.1
click at [504, 375] on p "﻿" at bounding box center [672, 385] width 529 height 21
drag, startPoint x: 508, startPoint y: 365, endPoint x: 589, endPoint y: 375, distance: 81.1
click at [589, 375] on div "[PERSON_NAME] Madame, [PERSON_NAME] Monsieur, ﻿ Je me permets de revenir une fo…" at bounding box center [672, 637] width 529 height 567
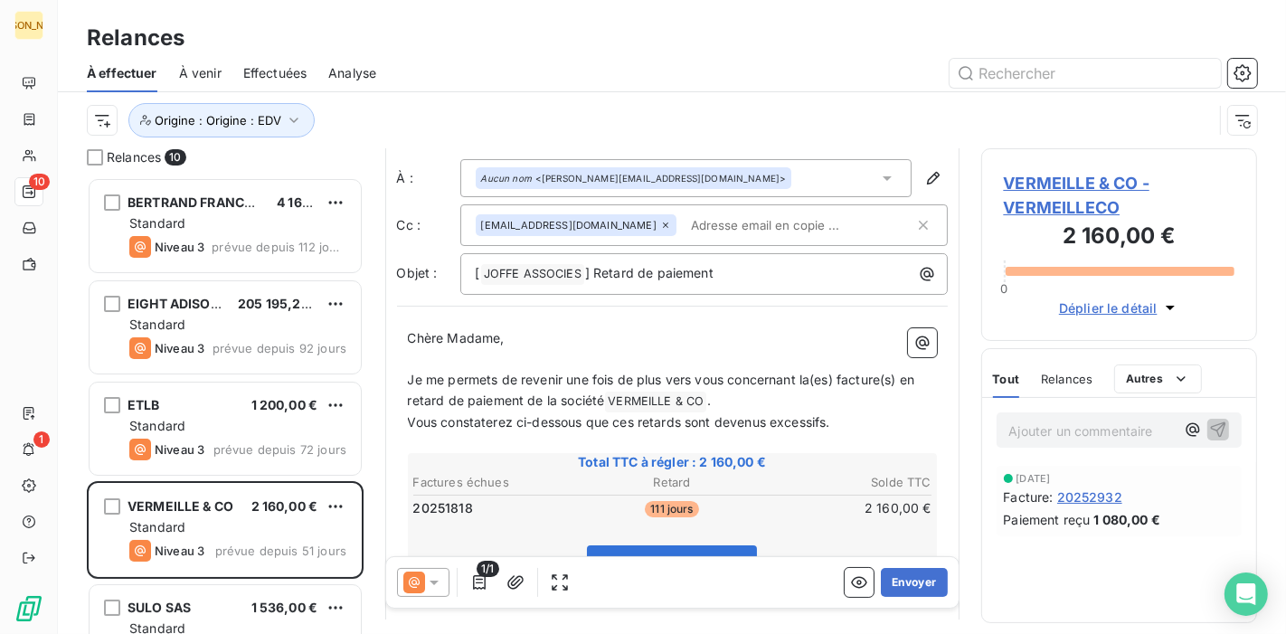
scroll to position [102, 0]
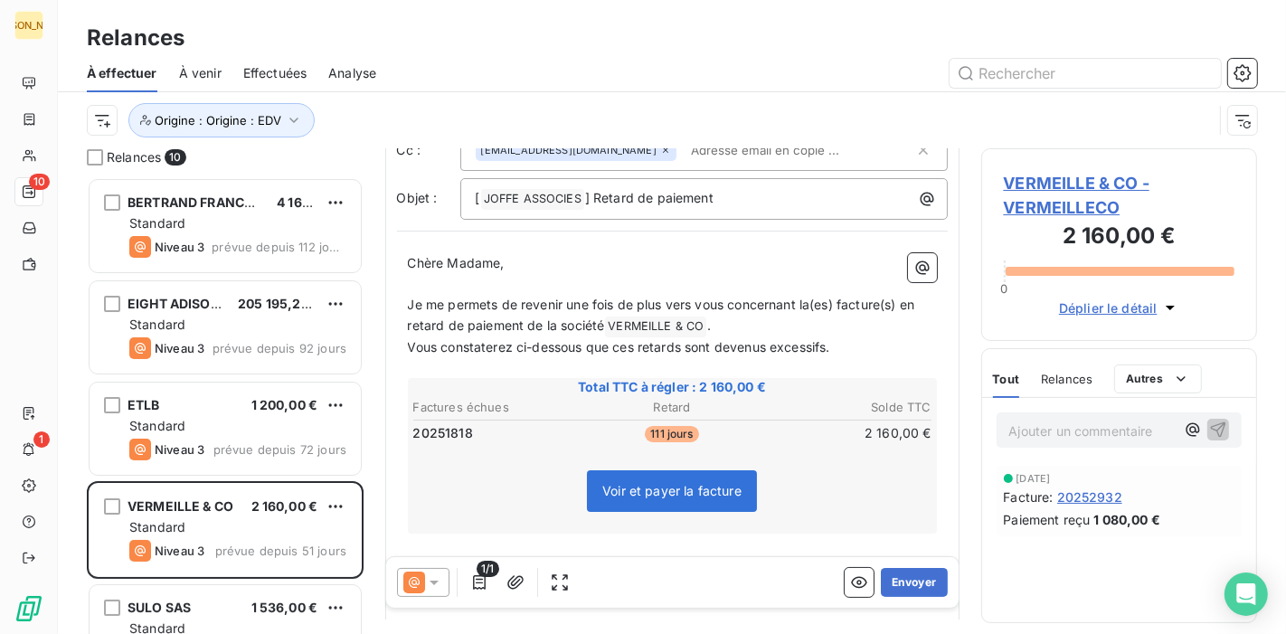
click at [427, 307] on span "Je me permets de revenir une fois de plus vers vous concernant la(es) facture(s…" at bounding box center [663, 315] width 511 height 36
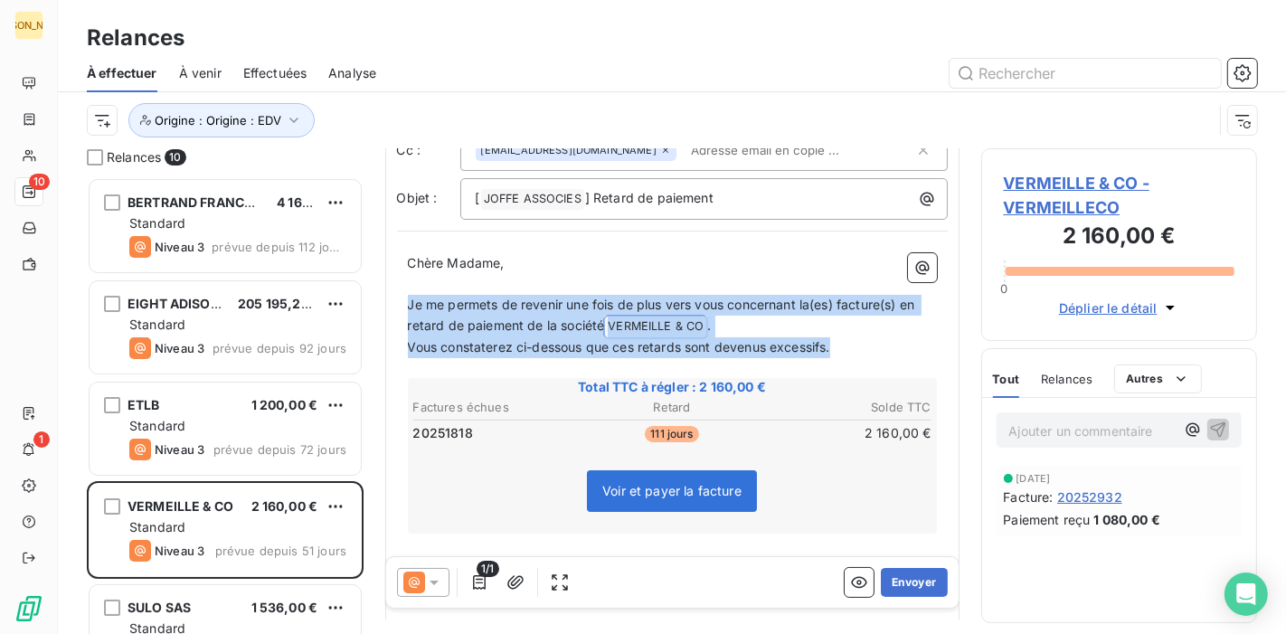
drag, startPoint x: 408, startPoint y: 297, endPoint x: 846, endPoint y: 353, distance: 442.1
click at [846, 353] on div "Chère Madame, ﻿ Je me permets de revenir une fois de plus vers vous concernant …" at bounding box center [672, 536] width 529 height 567
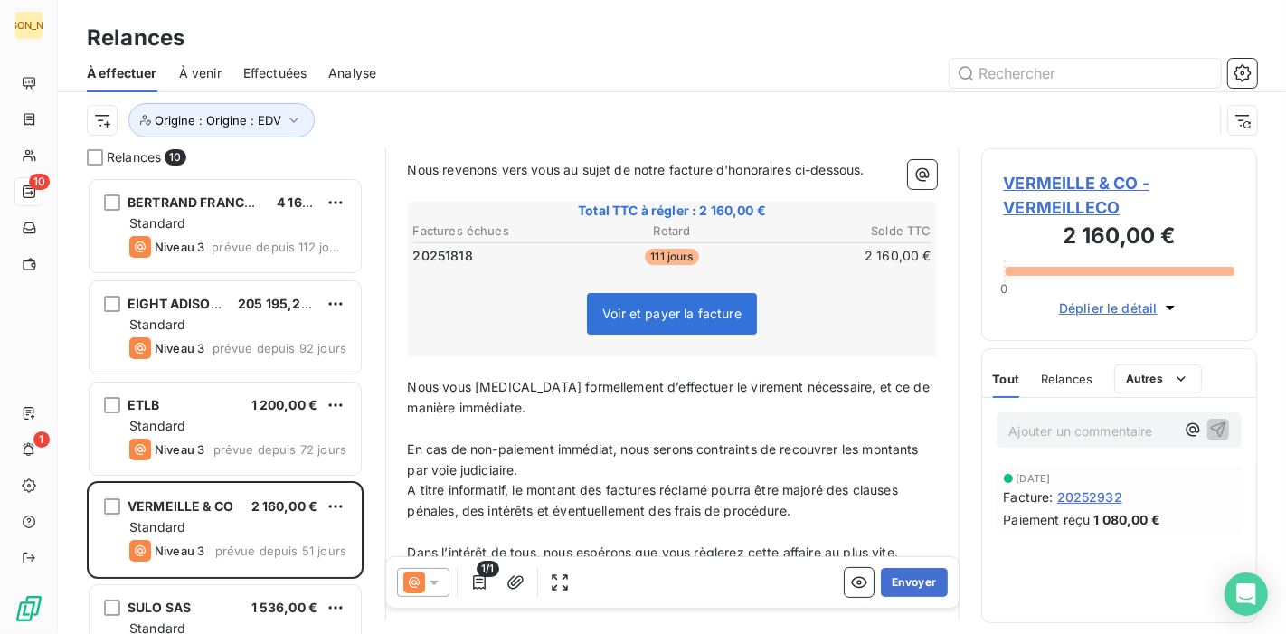
scroll to position [303, 0]
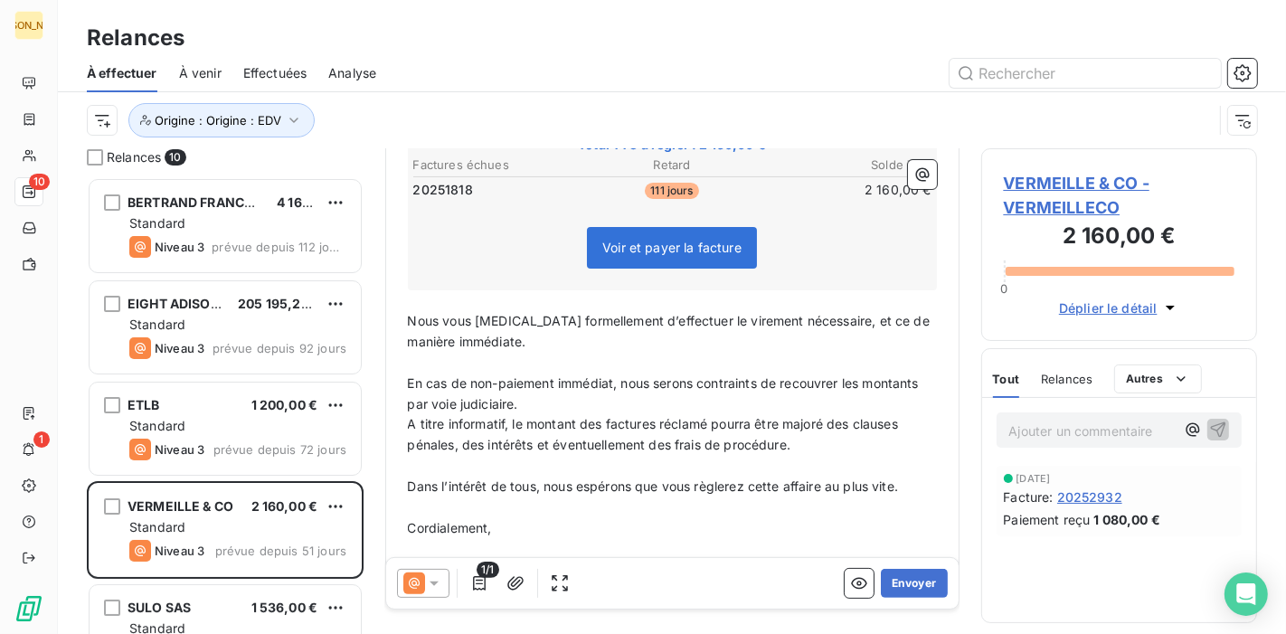
drag, startPoint x: 449, startPoint y: 386, endPoint x: 441, endPoint y: 366, distance: 21.5
click at [447, 382] on p "En cas de non-paiement immédiat, nous serons contraints de recouvrer les montan…" at bounding box center [672, 394] width 529 height 42
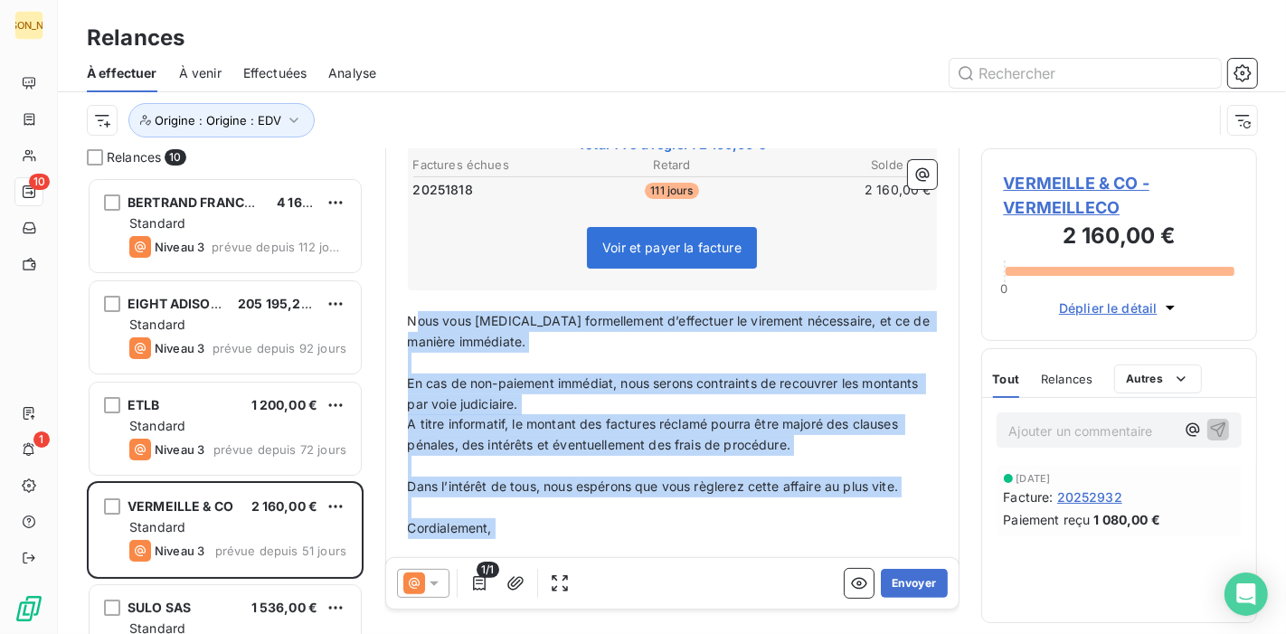
drag, startPoint x: 413, startPoint y: 314, endPoint x: 604, endPoint y: 580, distance: 327.9
click at [604, 316] on div "De : [PERSON_NAME] - [EMAIL_ADDRESS][DOMAIN_NAME] À : Aucun nom <[PERSON_NAME][…" at bounding box center [672, 81] width 574 height 470
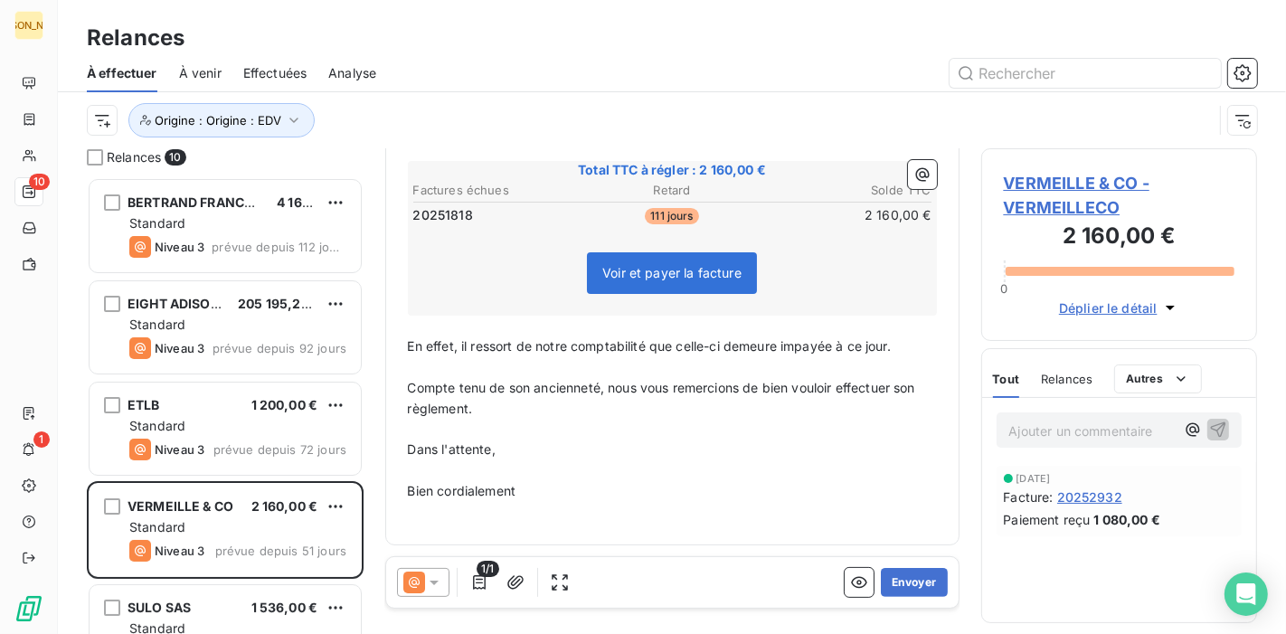
scroll to position [273, 0]
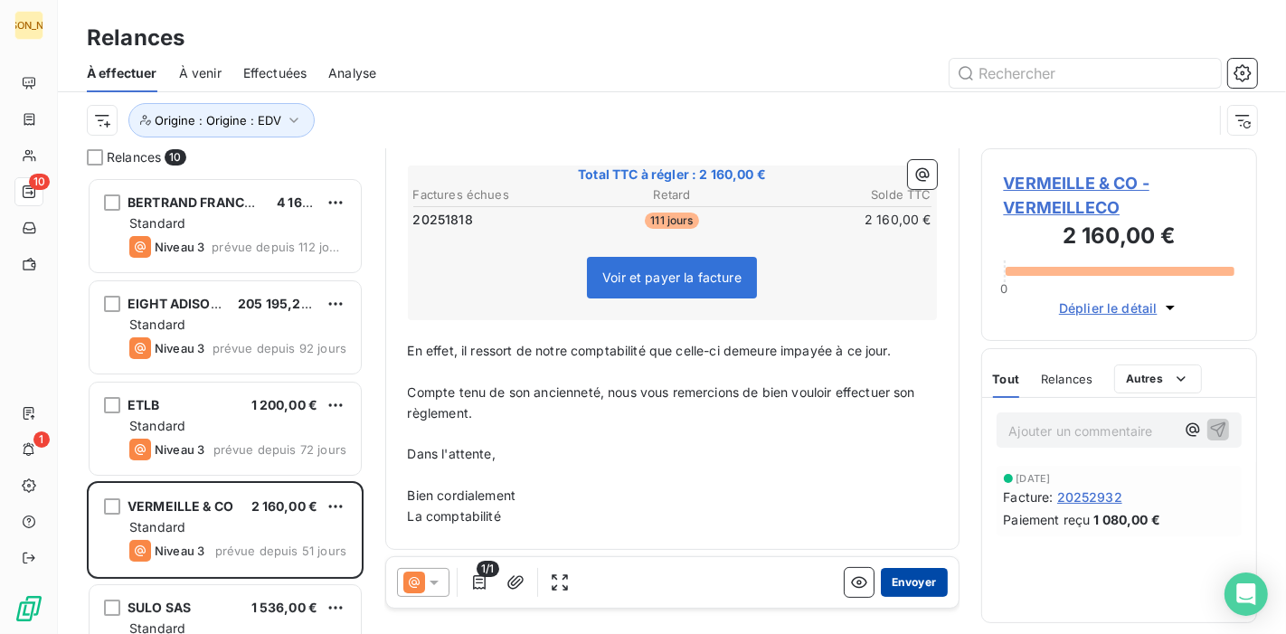
click at [913, 581] on button "Envoyer" at bounding box center [914, 582] width 66 height 29
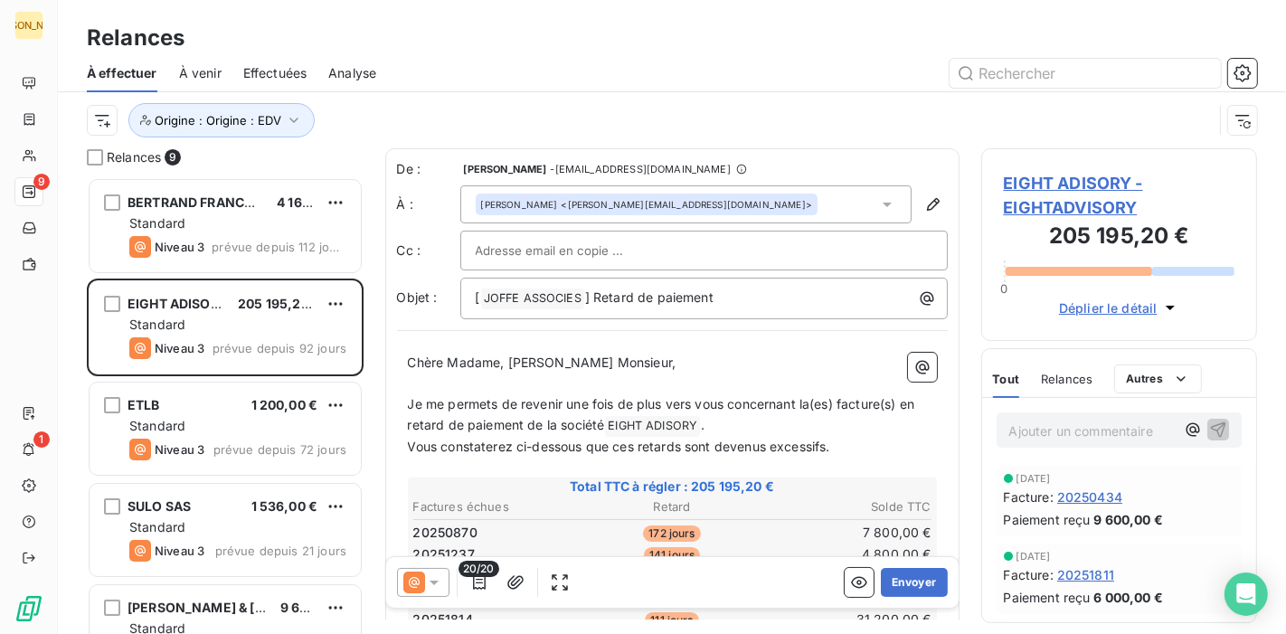
click at [272, 82] on div "Effectuées" at bounding box center [275, 73] width 64 height 38
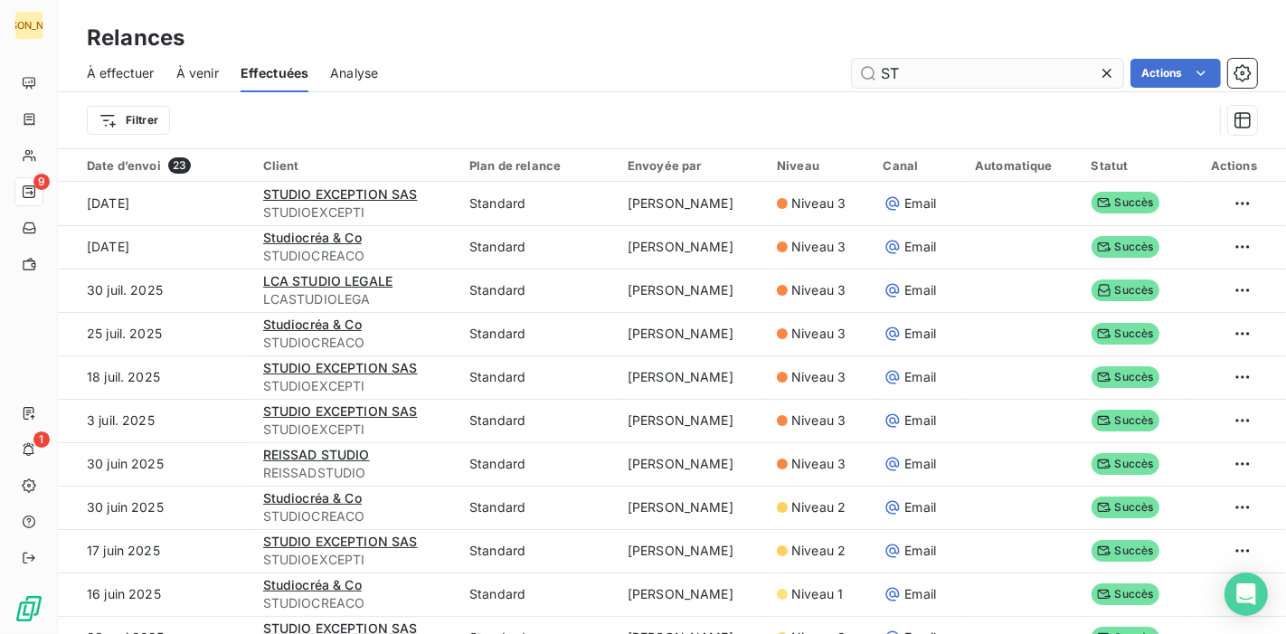
type input "S"
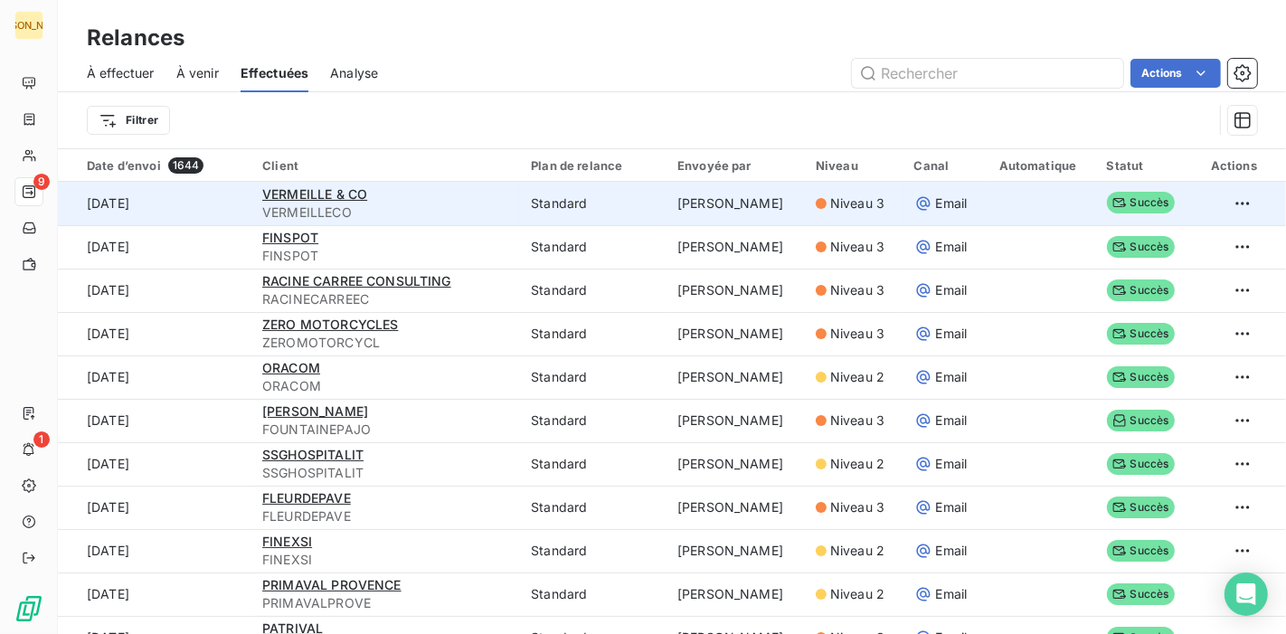
click at [423, 197] on div "VERMEILLE & CO" at bounding box center [385, 194] width 247 height 18
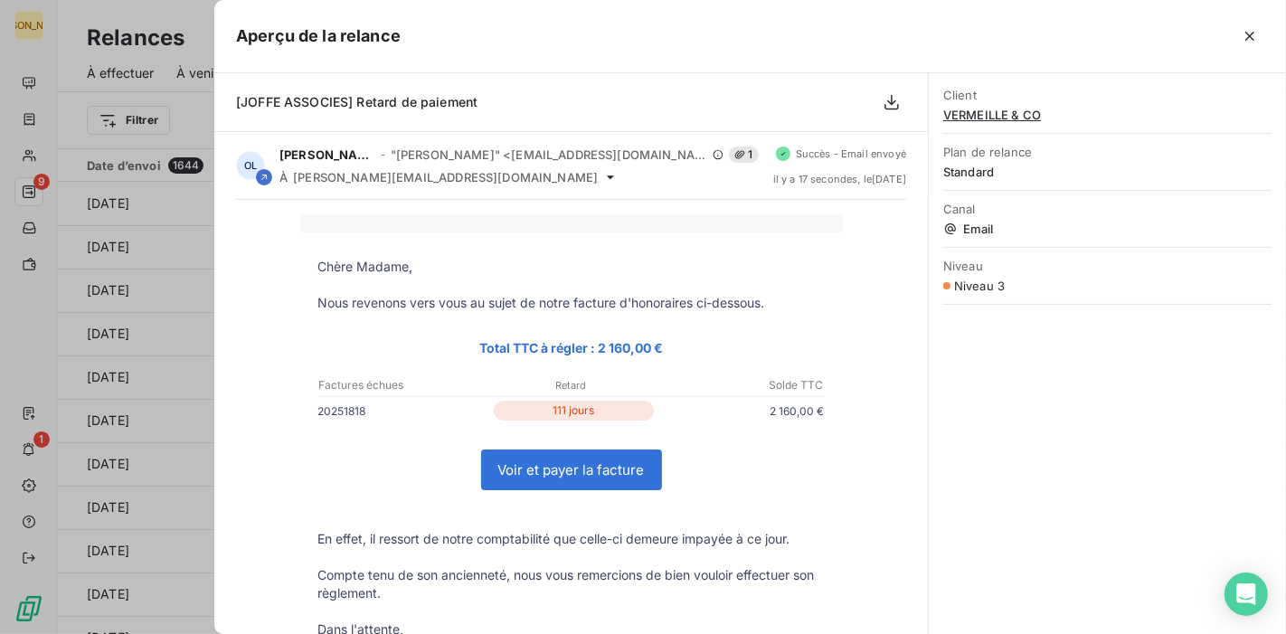
drag, startPoint x: 183, startPoint y: 109, endPoint x: 206, endPoint y: 114, distance: 23.9
click at [183, 109] on div at bounding box center [643, 317] width 1286 height 634
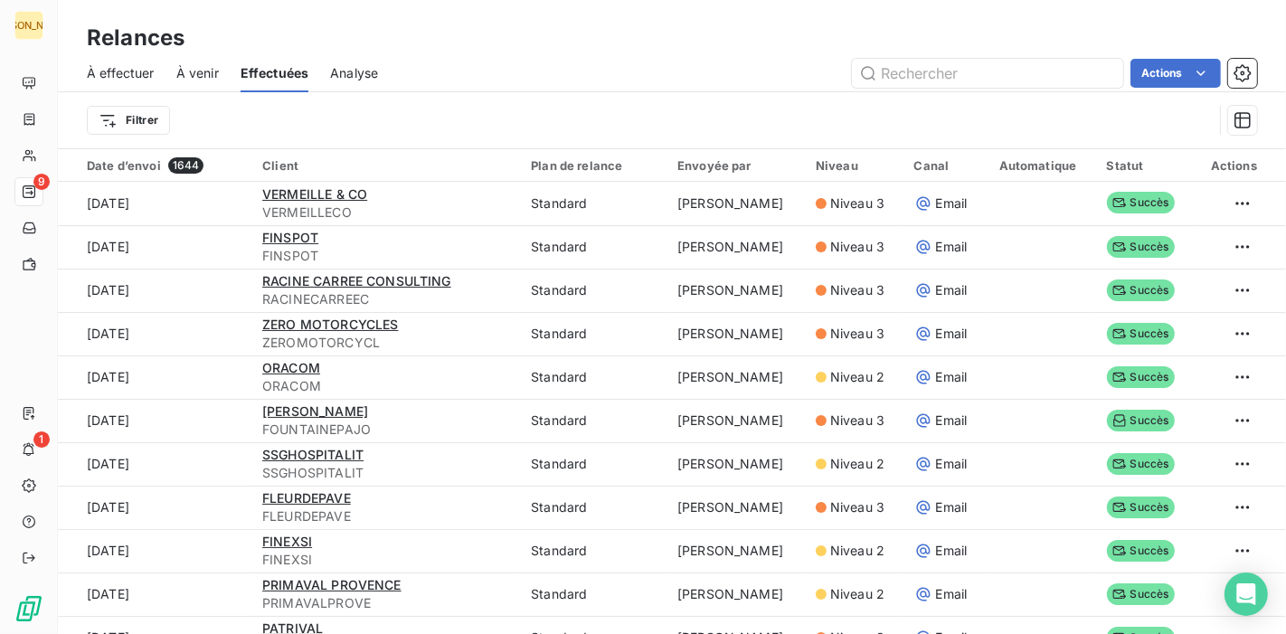
click at [131, 71] on span "À effectuer" at bounding box center [121, 73] width 68 height 18
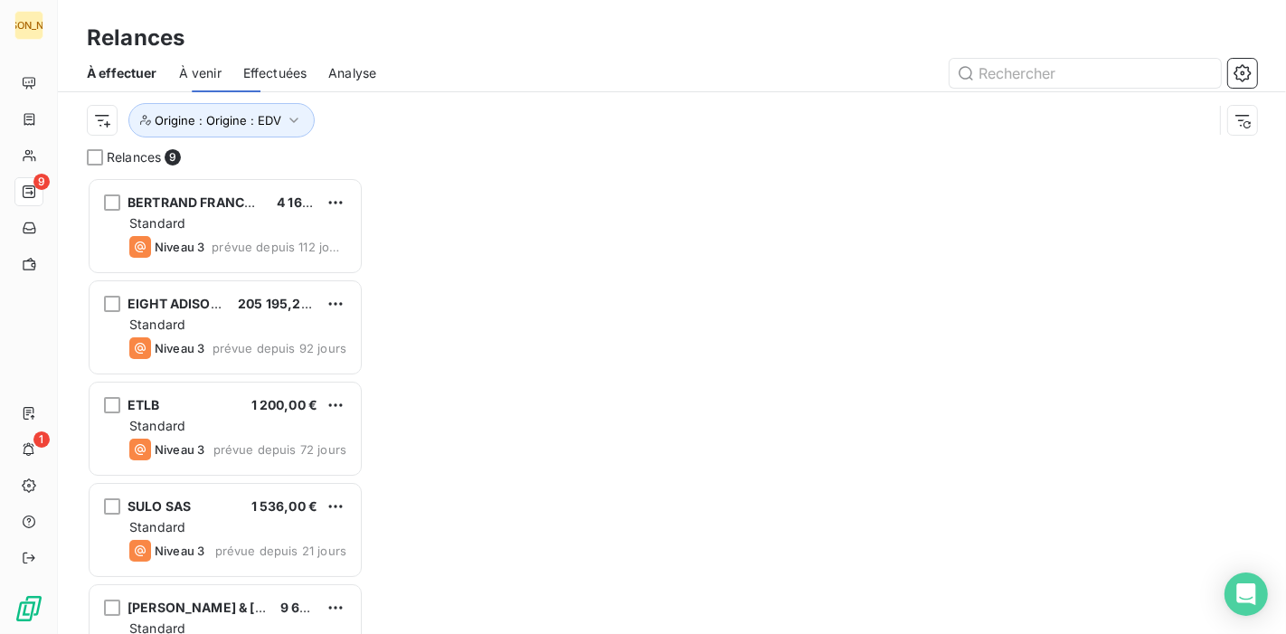
scroll to position [441, 260]
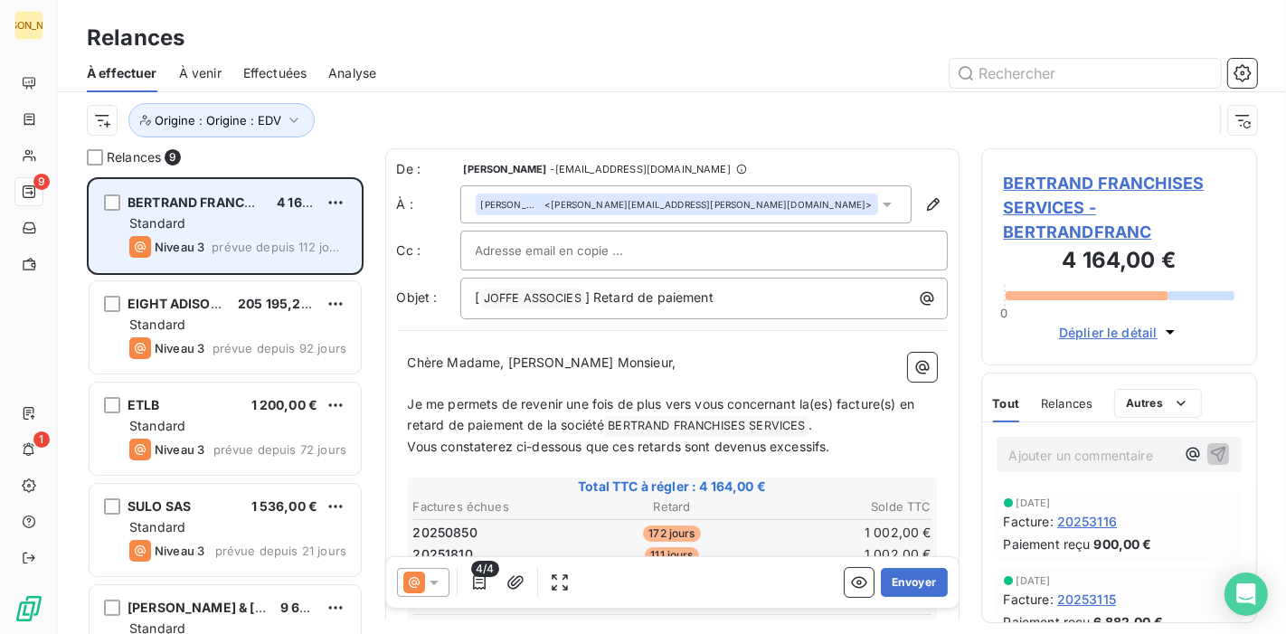
drag, startPoint x: 103, startPoint y: 239, endPoint x: 118, endPoint y: 240, distance: 15.5
click at [103, 240] on div "BERTRAND FRANCHISES SERVICES 4 164,00 € Standard Niveau 3 prévue depuis 112 jou…" at bounding box center [225, 226] width 271 height 92
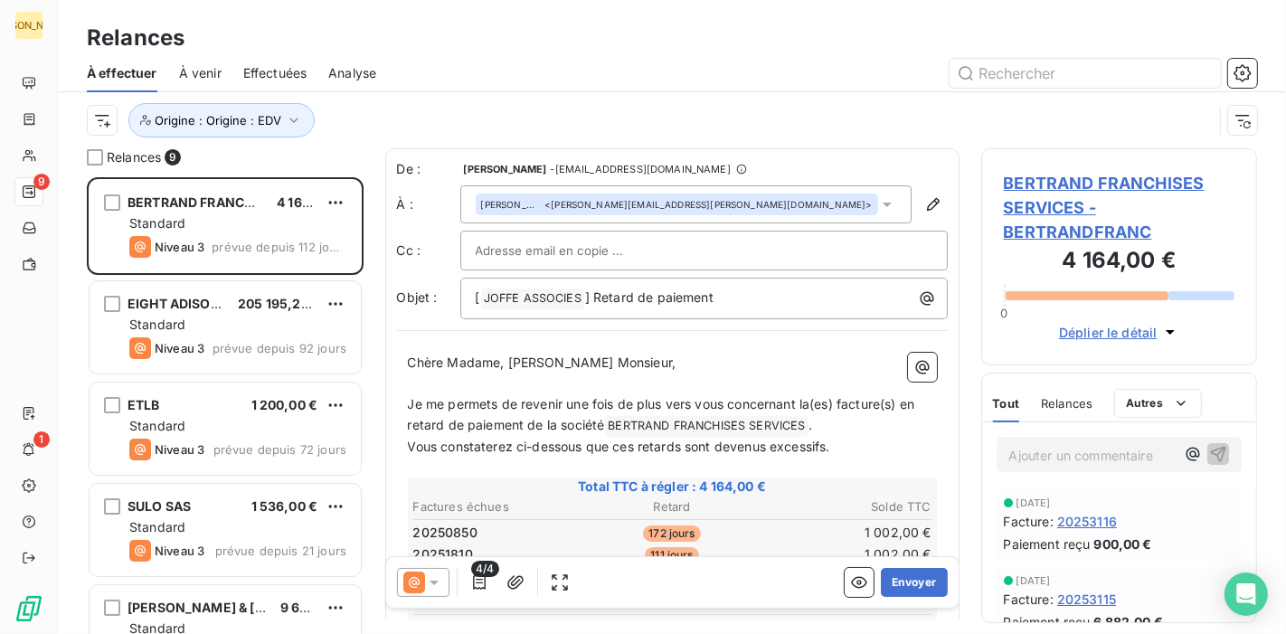
click at [569, 259] on input "text" at bounding box center [573, 250] width 194 height 27
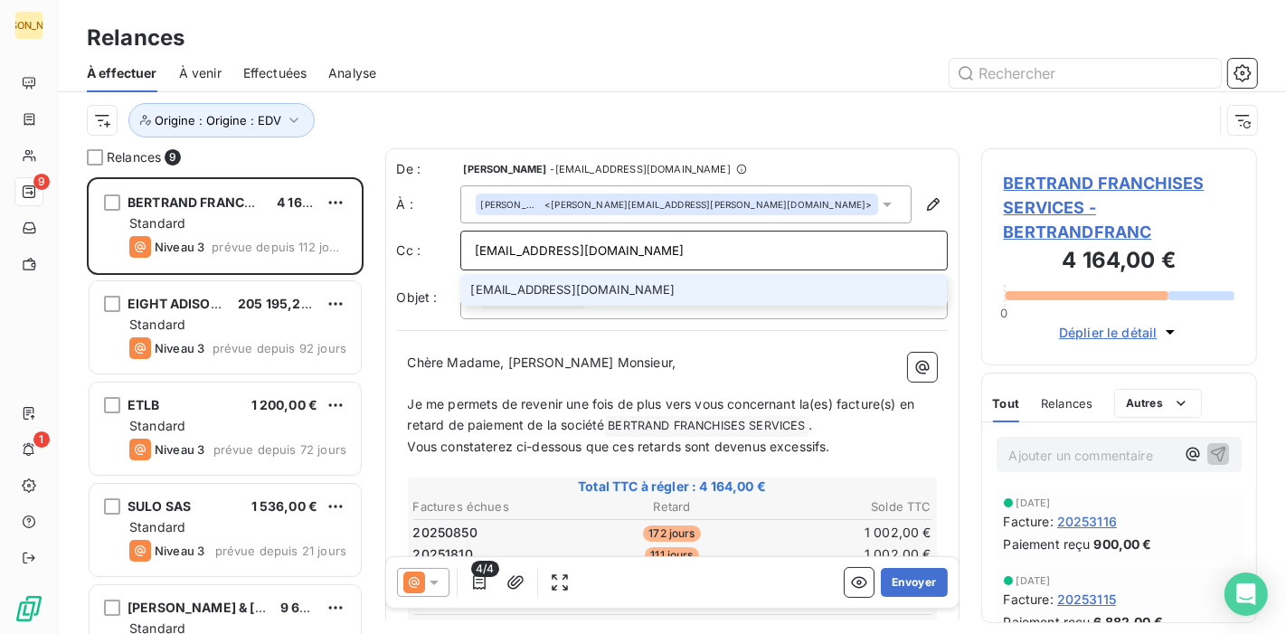
type input "[EMAIL_ADDRESS][DOMAIN_NAME]"
drag, startPoint x: 579, startPoint y: 297, endPoint x: 577, endPoint y: 306, distance: 9.2
click at [579, 296] on li "[EMAIL_ADDRESS][DOMAIN_NAME]" at bounding box center [703, 290] width 487 height 32
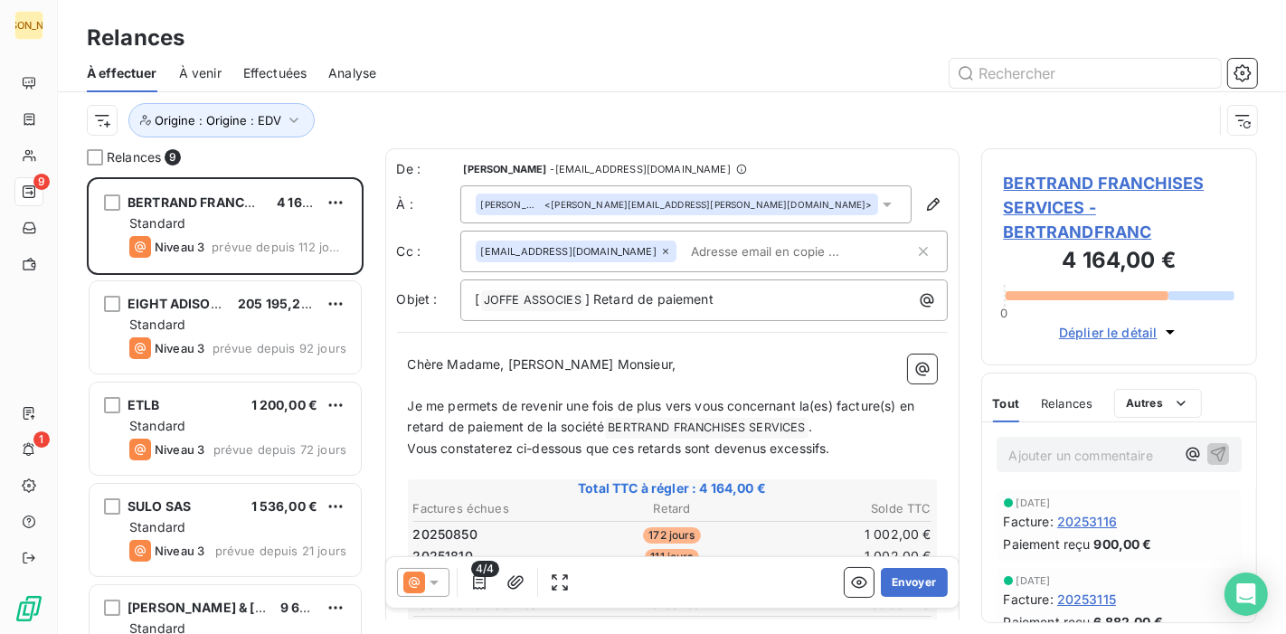
drag, startPoint x: 454, startPoint y: 383, endPoint x: 515, endPoint y: 399, distance: 63.4
click at [454, 383] on p "﻿" at bounding box center [672, 385] width 529 height 21
drag, startPoint x: 524, startPoint y: 364, endPoint x: 609, endPoint y: 364, distance: 85.0
click at [609, 364] on p "Chère Madame, [PERSON_NAME] Monsieur," at bounding box center [672, 364] width 529 height 21
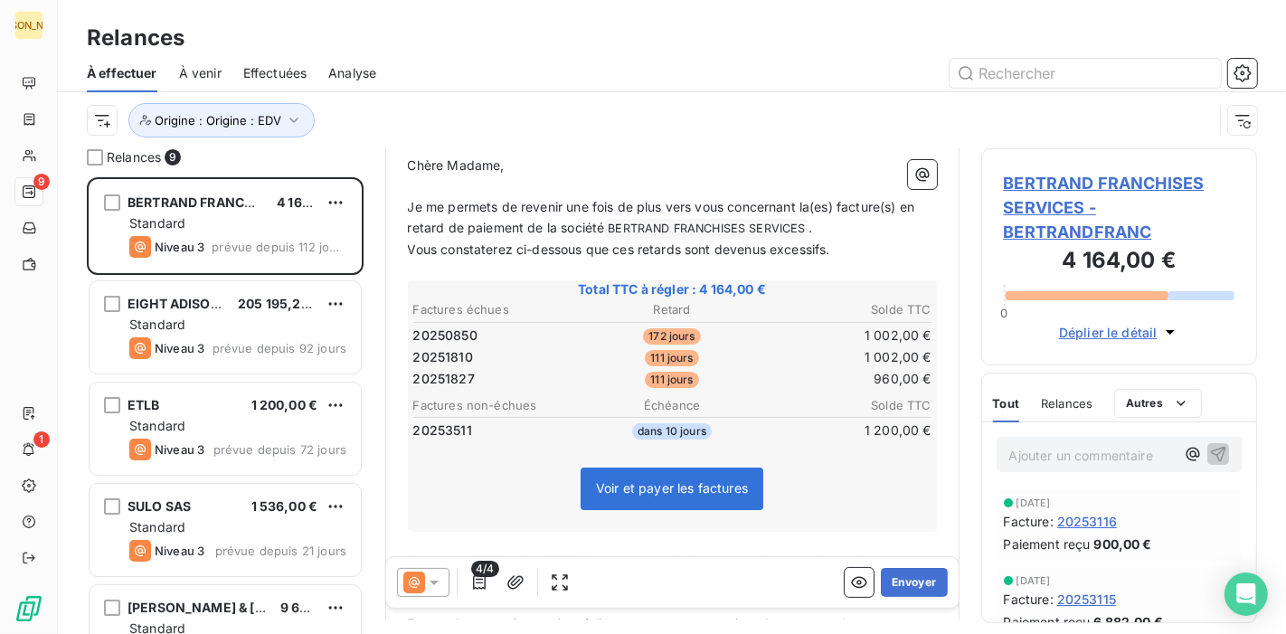
scroll to position [203, 0]
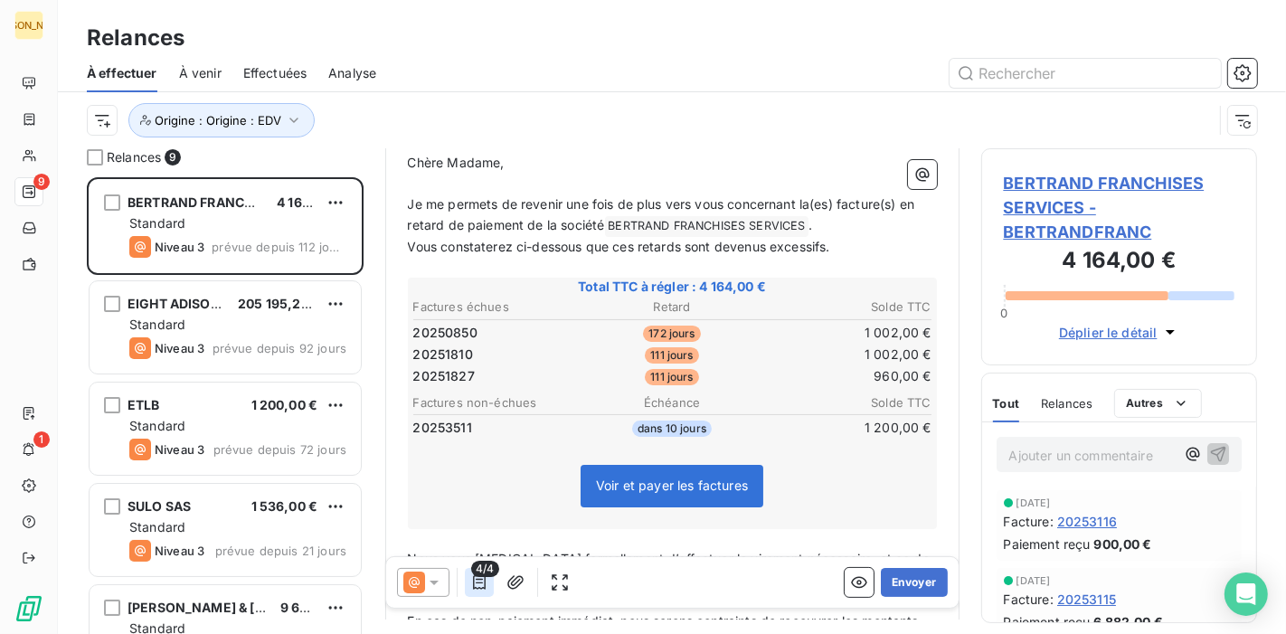
click at [476, 589] on icon "button" at bounding box center [479, 582] width 18 height 18
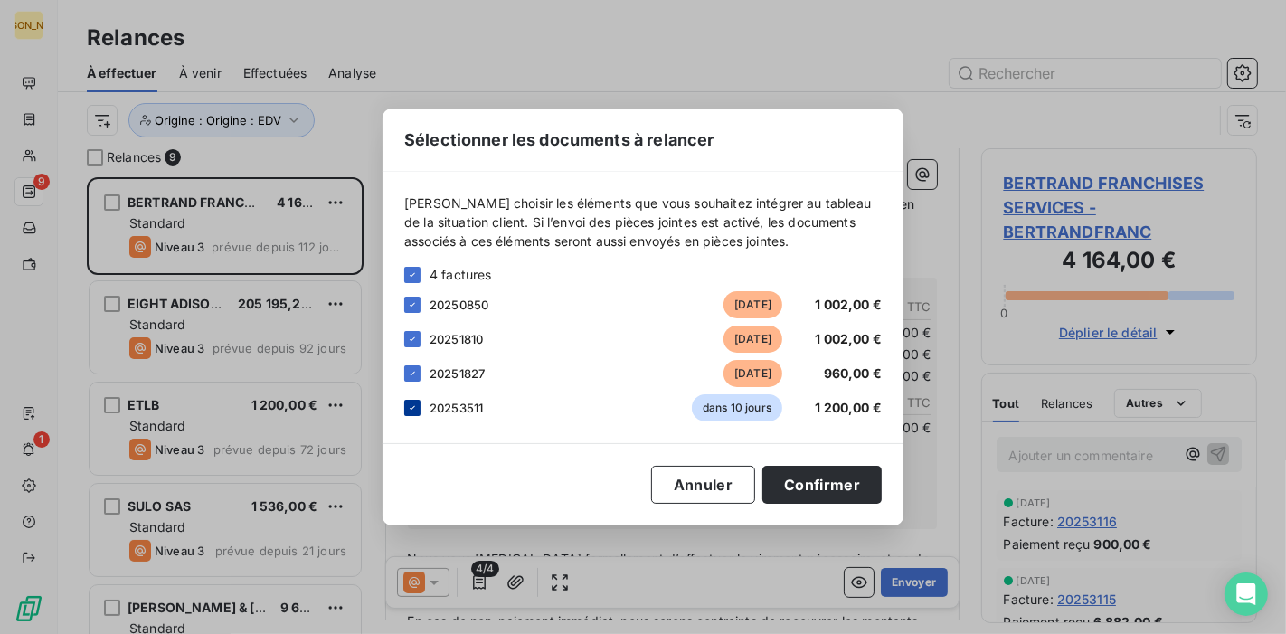
click at [413, 407] on icon at bounding box center [412, 407] width 11 height 11
drag, startPoint x: 809, startPoint y: 484, endPoint x: 651, endPoint y: 513, distance: 160.8
click at [809, 485] on button "Confirmer" at bounding box center [821, 485] width 119 height 38
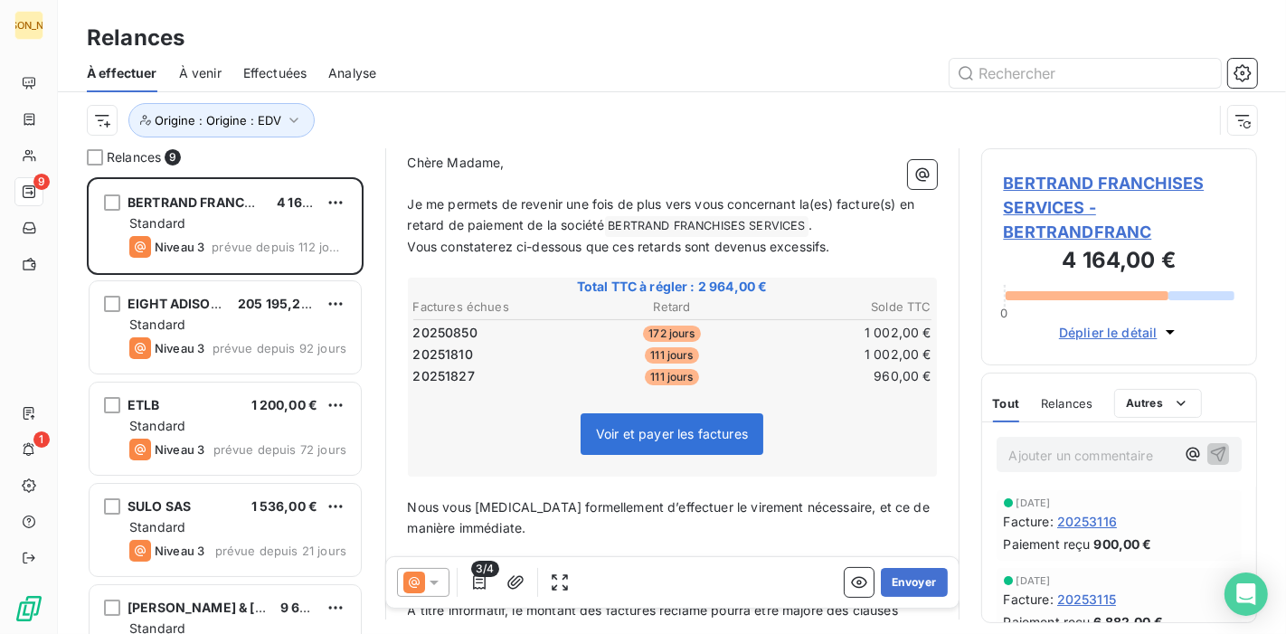
scroll to position [0, 0]
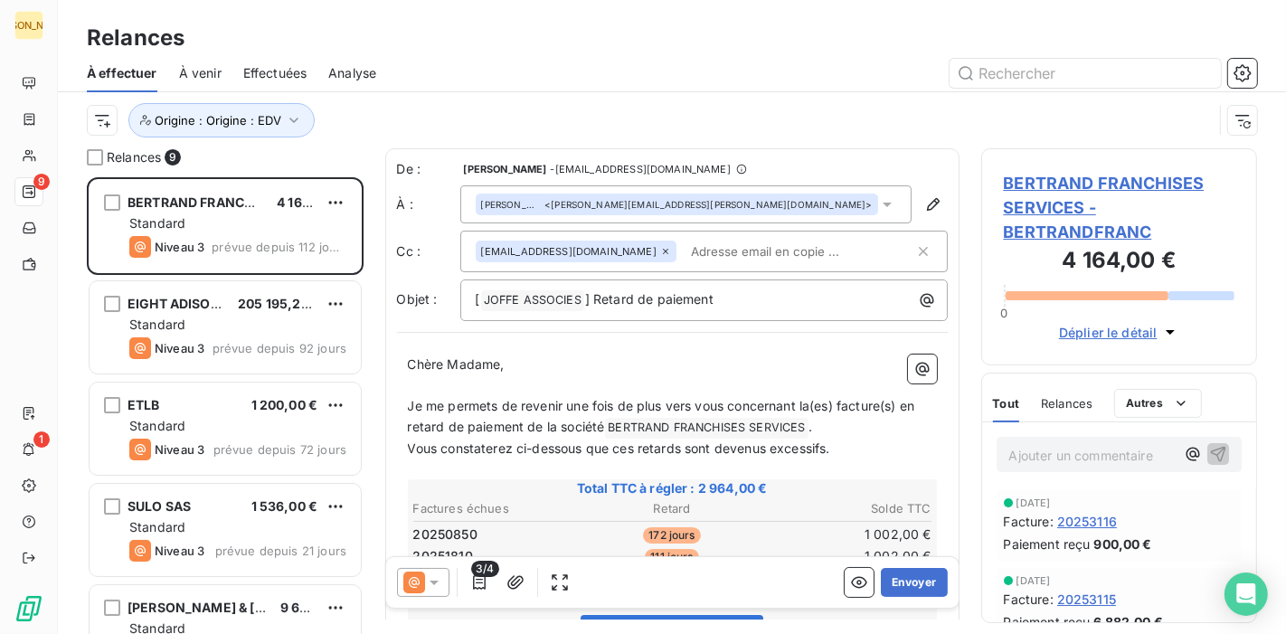
click at [463, 411] on span "Je me permets de revenir une fois de plus vers vous concernant la(es) facture(s…" at bounding box center [663, 416] width 511 height 36
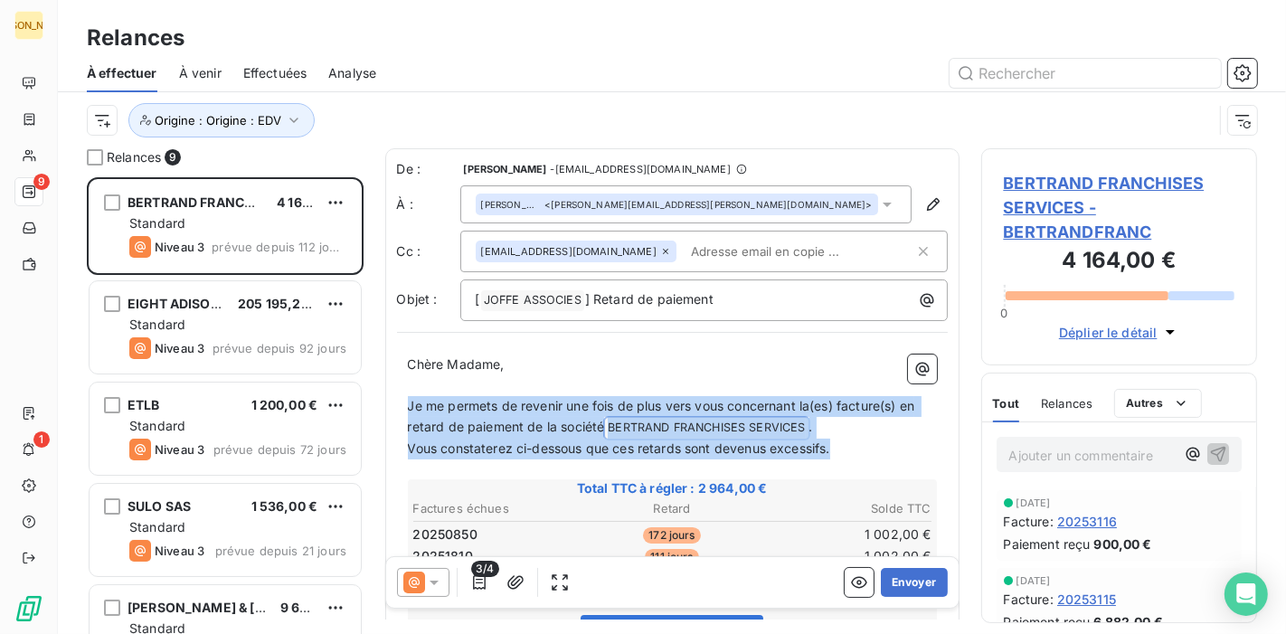
drag, startPoint x: 410, startPoint y: 404, endPoint x: 835, endPoint y: 439, distance: 426.3
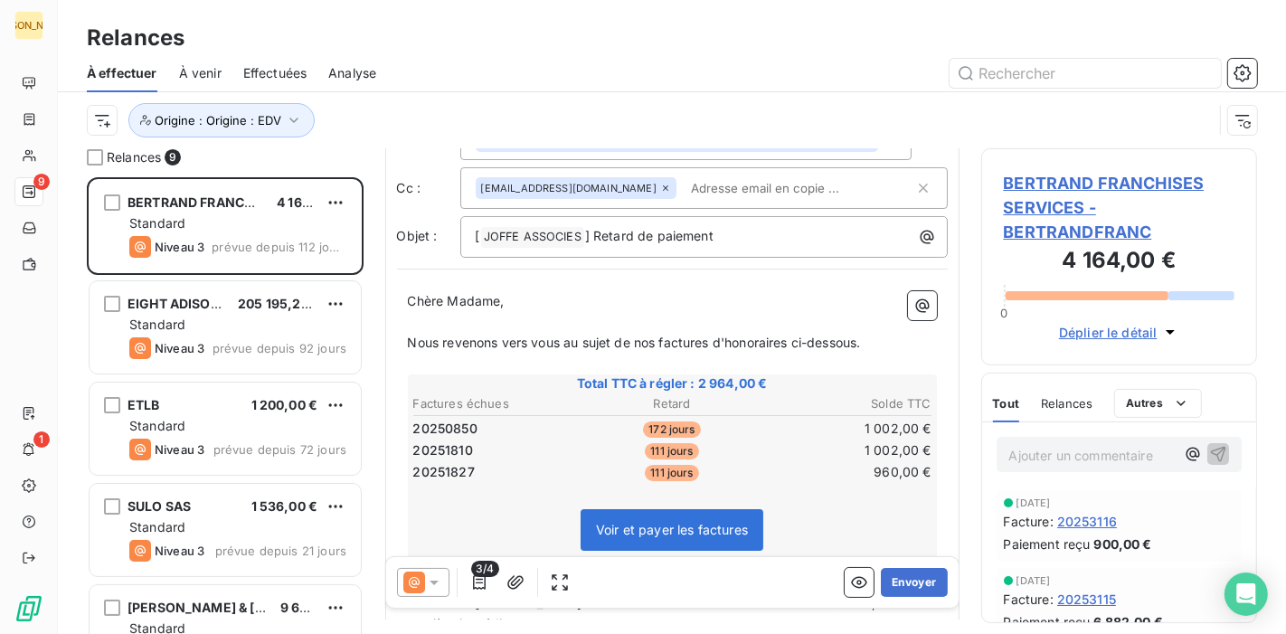
scroll to position [203, 0]
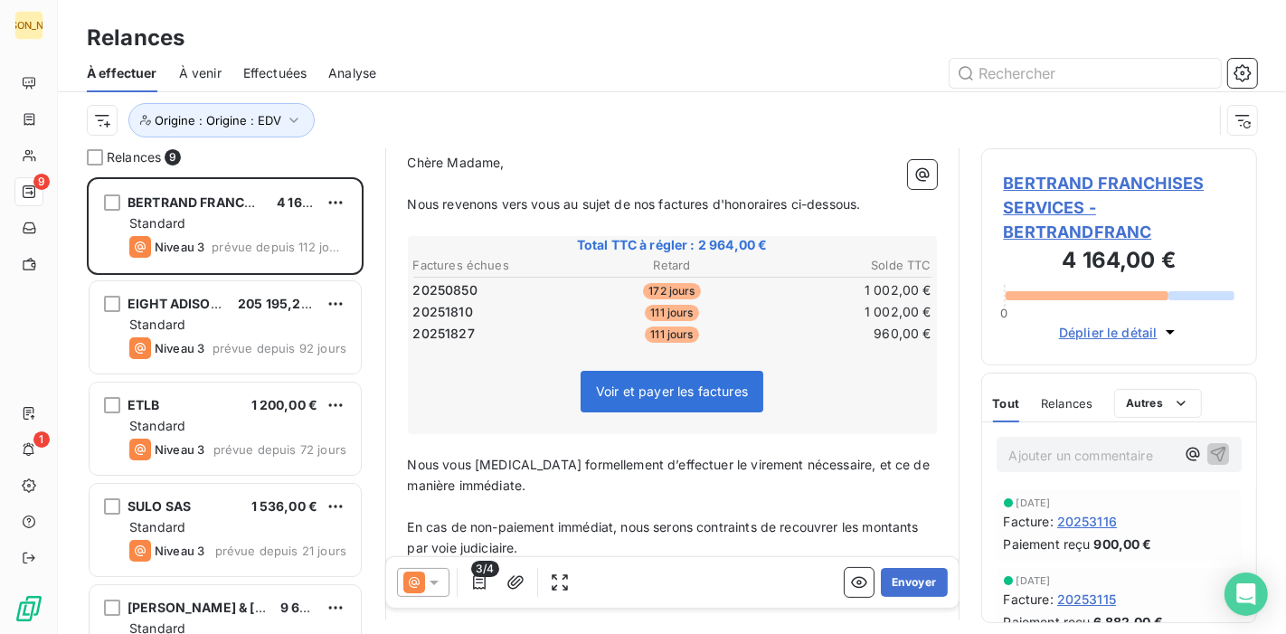
drag, startPoint x: 452, startPoint y: 462, endPoint x: 426, endPoint y: 471, distance: 27.7
click at [452, 463] on span "Nous vous [MEDICAL_DATA] formellement d’effectuer le virement nécessaire, et ce…" at bounding box center [670, 475] width 525 height 36
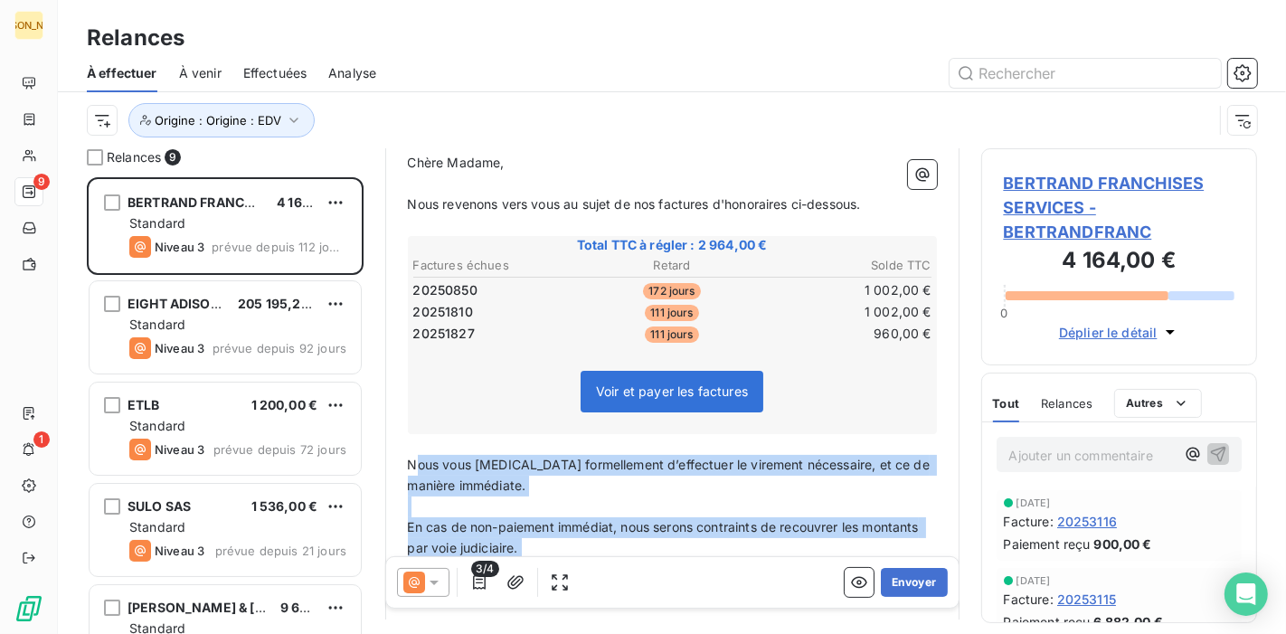
drag, startPoint x: 413, startPoint y: 458, endPoint x: 696, endPoint y: 589, distance: 311.9
click at [696, 417] on div "De : [PERSON_NAME] - [EMAIL_ADDRESS][DOMAIN_NAME] À : [PERSON_NAME] <[PERSON_NA…" at bounding box center [672, 182] width 574 height 470
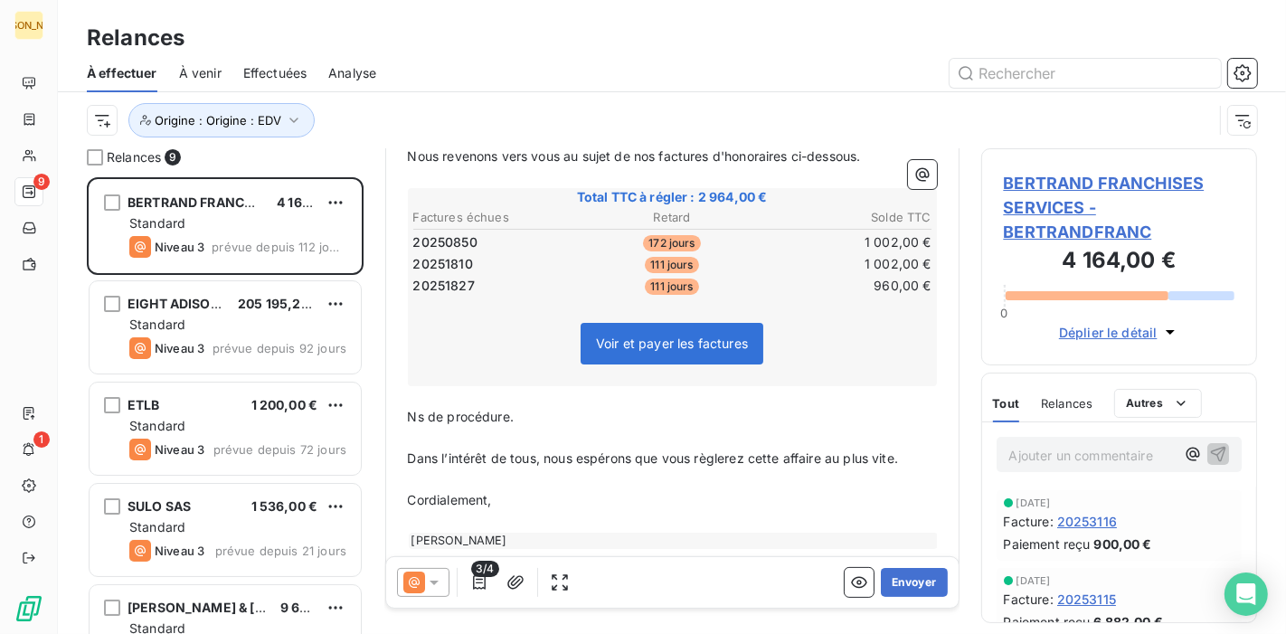
scroll to position [271, 0]
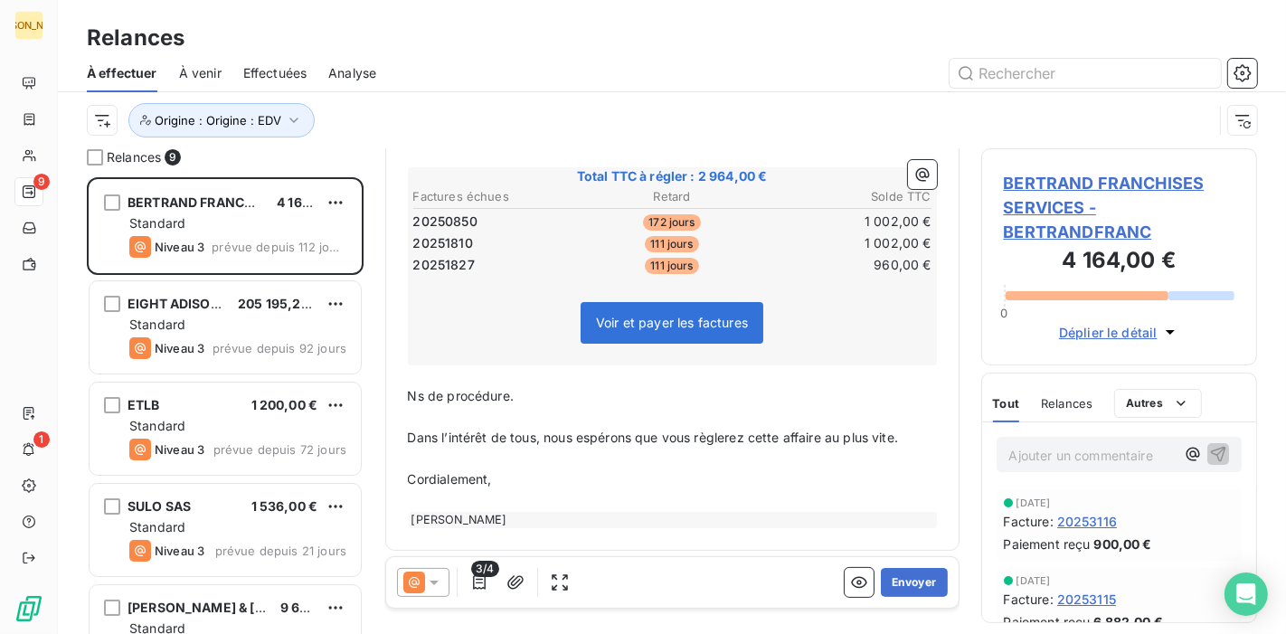
drag, startPoint x: 454, startPoint y: 452, endPoint x: 437, endPoint y: 438, distance: 22.5
click at [454, 452] on p "﻿" at bounding box center [672, 458] width 529 height 21
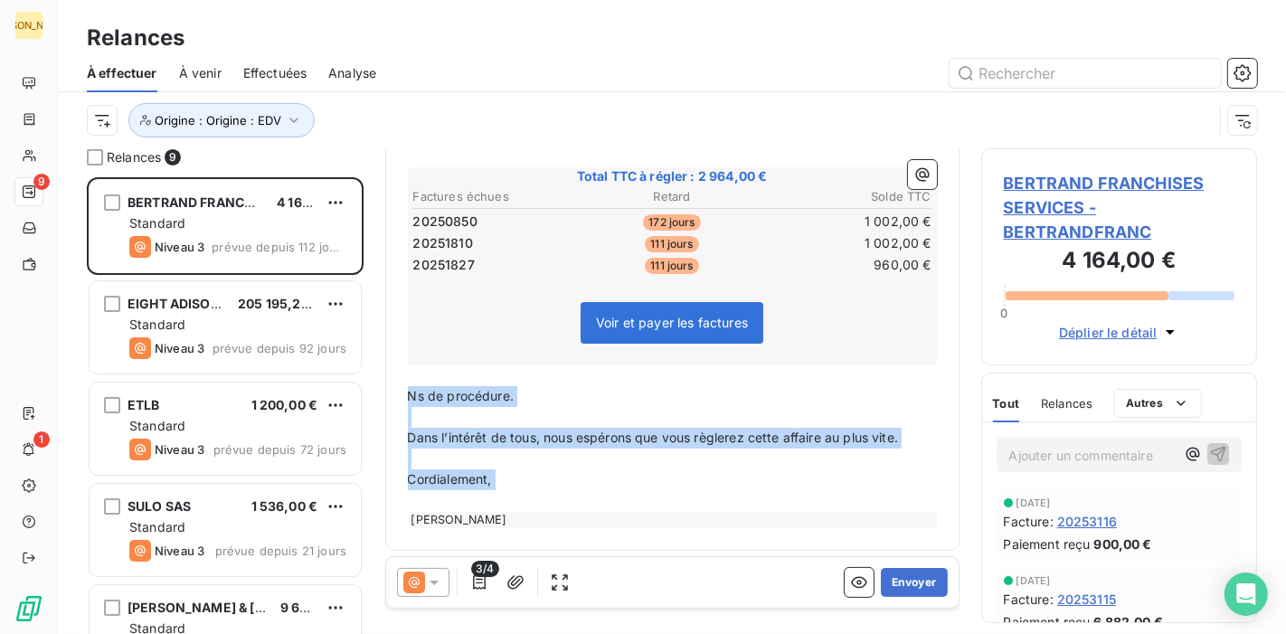
drag, startPoint x: 410, startPoint y: 391, endPoint x: 544, endPoint y: 504, distance: 175.2
click at [544, 504] on div "Chère Madame, ﻿ Nous revenons vers vous au sujet de nos factures d'honoraires c…" at bounding box center [672, 306] width 529 height 444
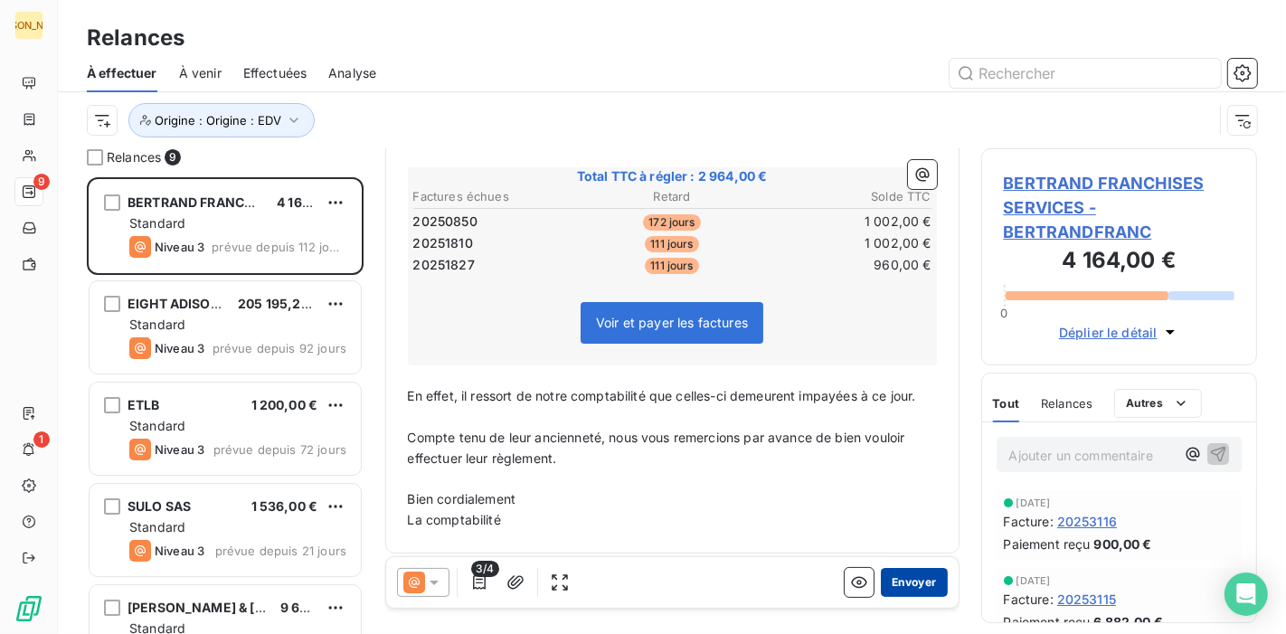
click at [899, 592] on button "Envoyer" at bounding box center [914, 582] width 66 height 29
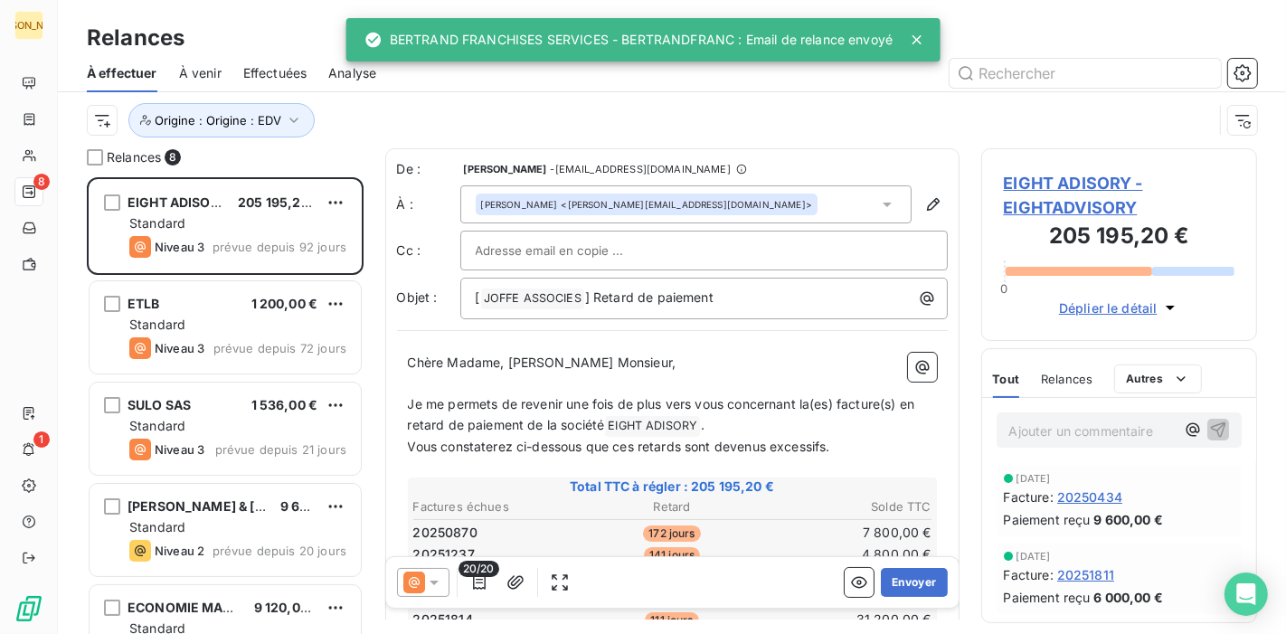
click at [292, 72] on span "Effectuées" at bounding box center [275, 73] width 64 height 18
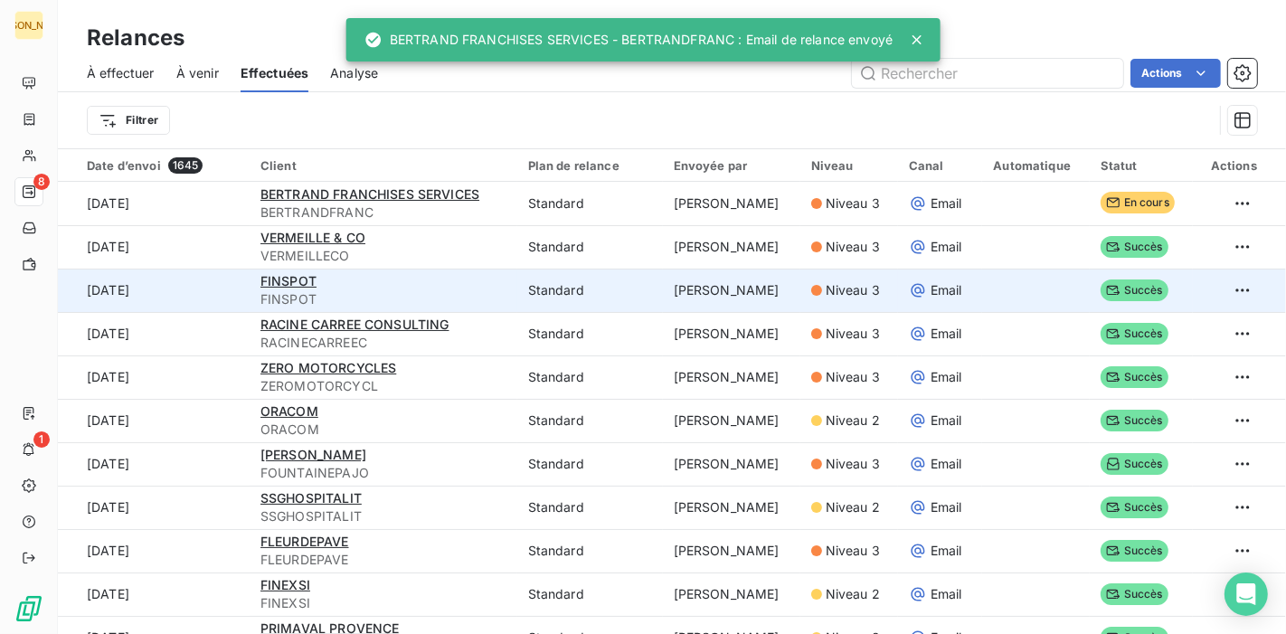
click at [400, 290] on span "FINSPOT" at bounding box center [383, 299] width 246 height 18
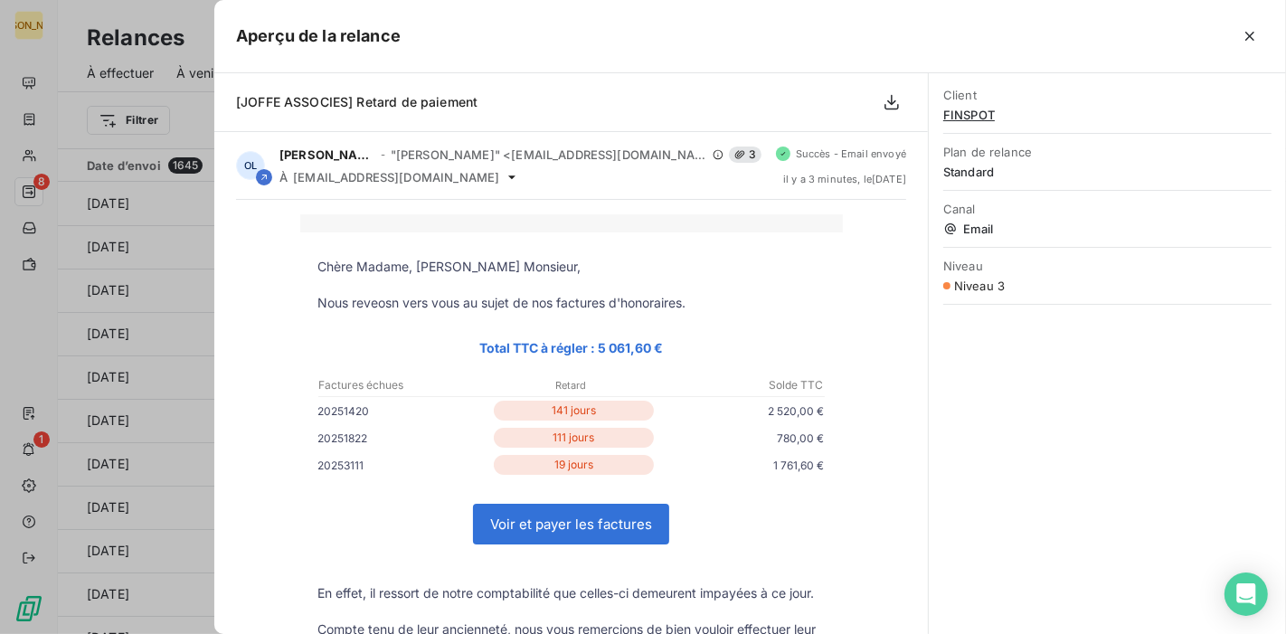
click at [192, 113] on div at bounding box center [643, 317] width 1286 height 634
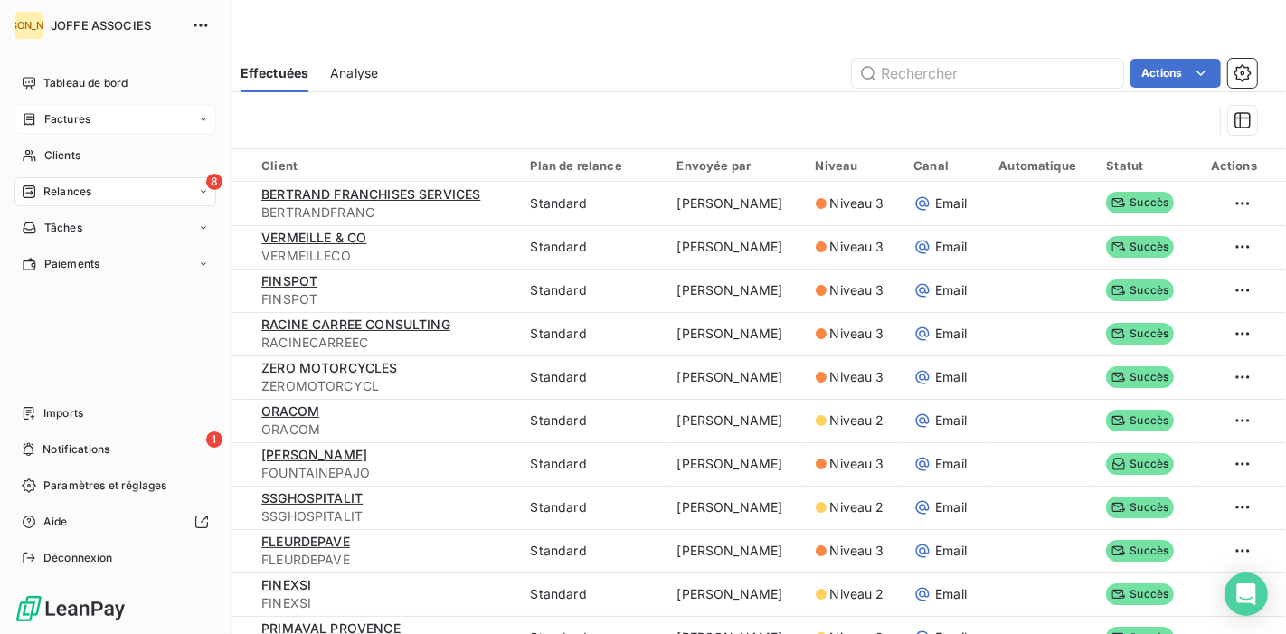
drag, startPoint x: 51, startPoint y: 120, endPoint x: 61, endPoint y: 118, distance: 11.2
click at [54, 119] on span "Factures" at bounding box center [67, 119] width 46 height 16
